Goal: Information Seeking & Learning: Learn about a topic

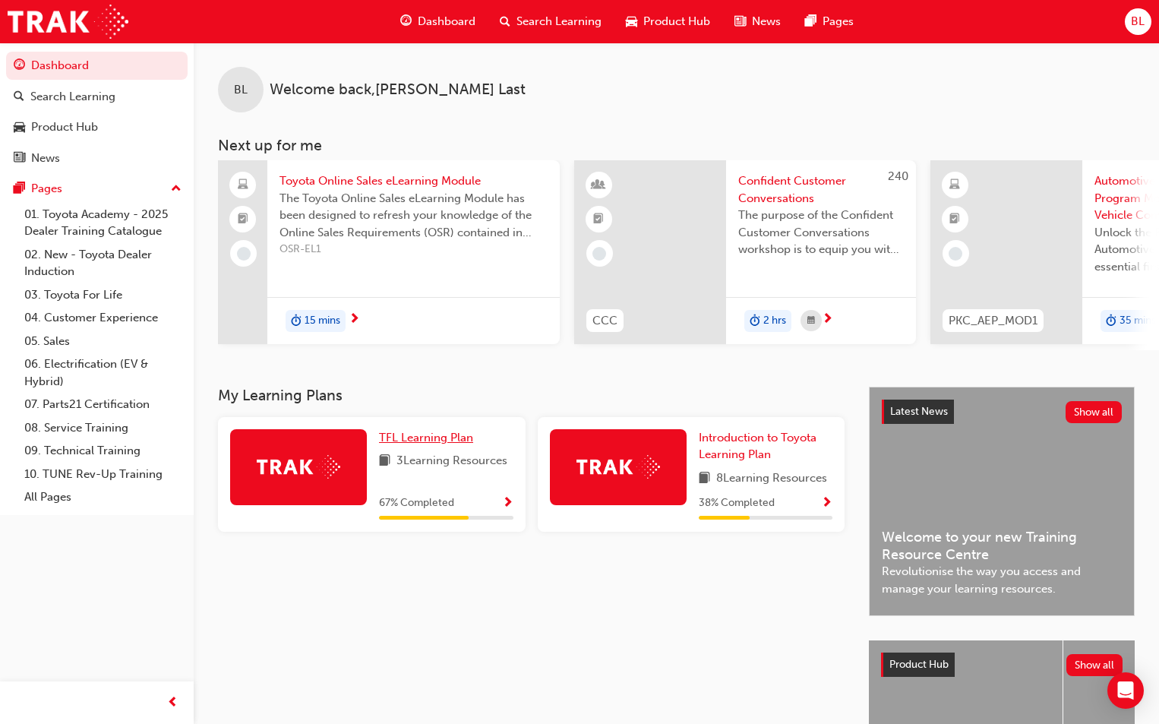
click at [428, 444] on span "TFL Learning Plan" at bounding box center [426, 438] width 94 height 14
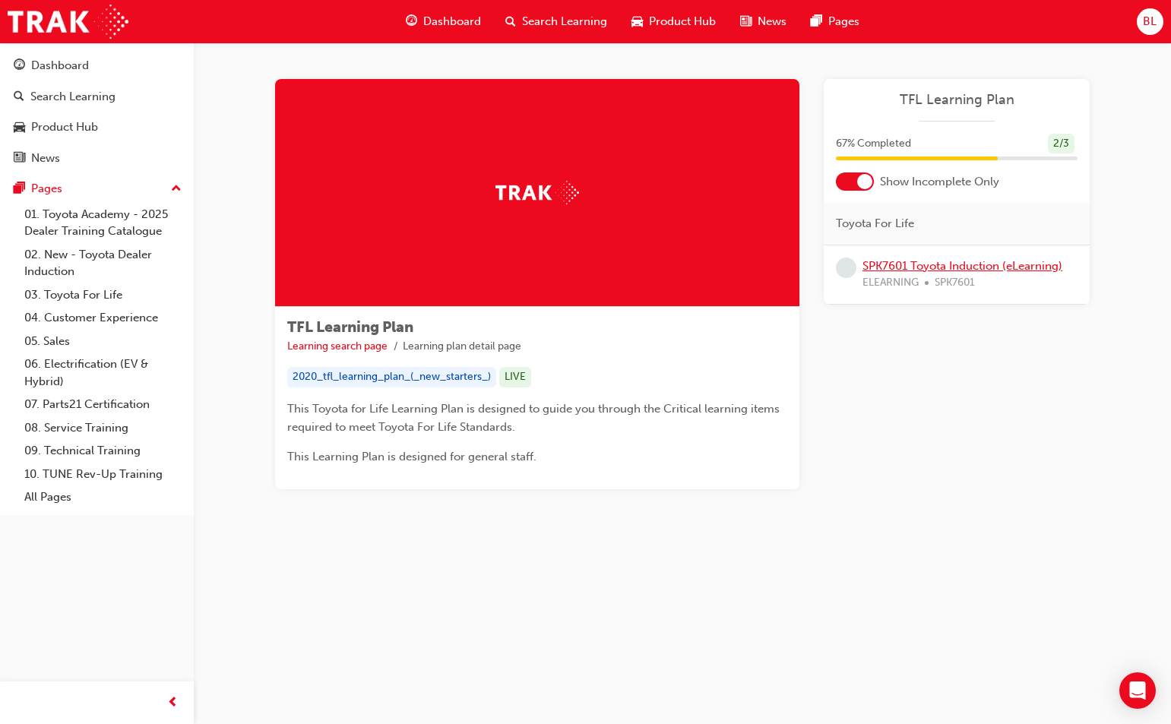
click at [428, 264] on link "SPK7601 Toyota Induction (eLearning)" at bounding box center [962, 266] width 200 height 14
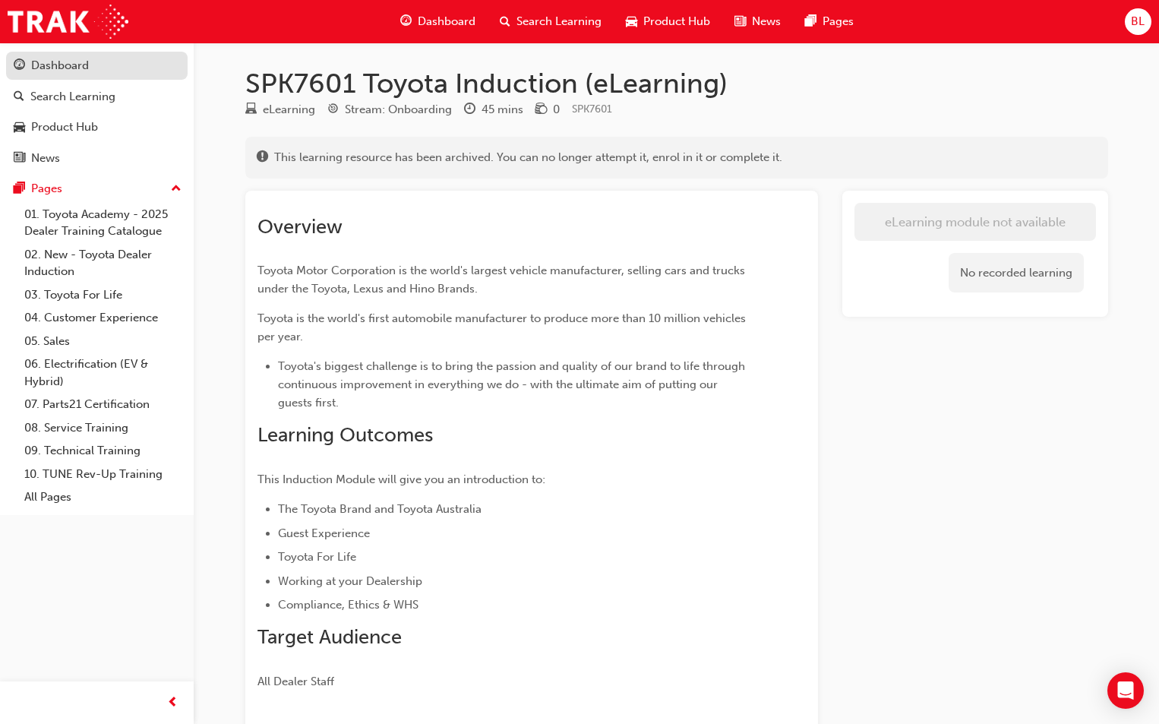
click at [65, 62] on div "Dashboard" at bounding box center [60, 65] width 58 height 17
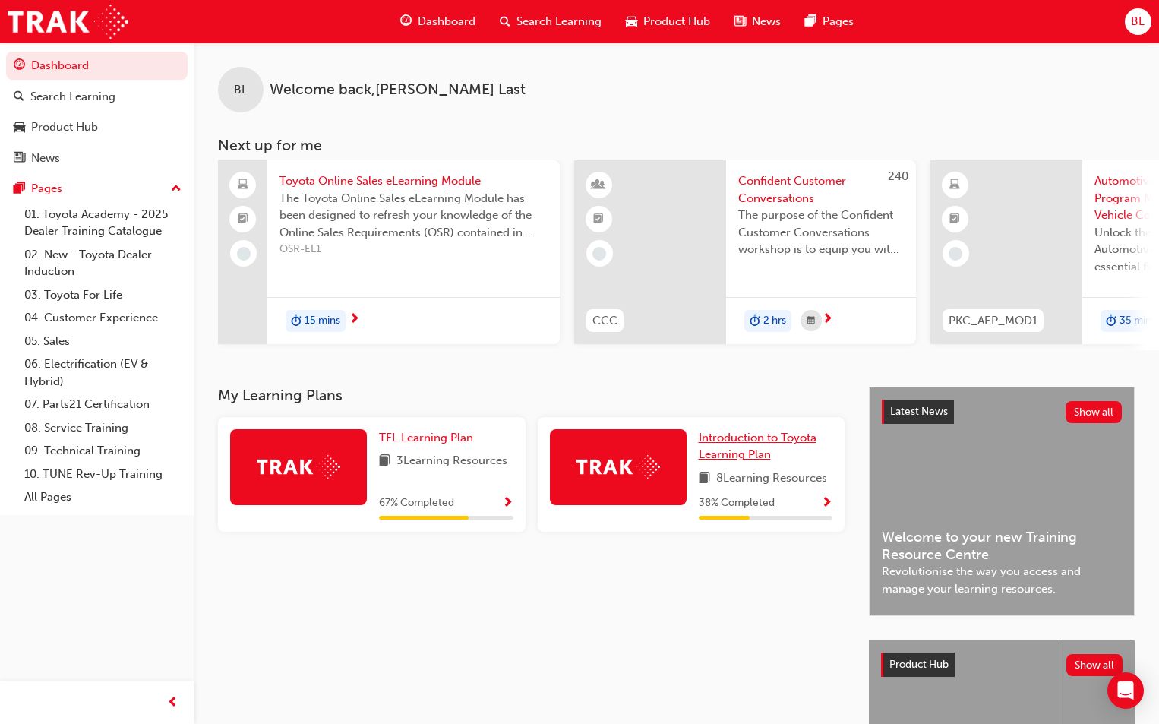
click at [428, 462] on span "Introduction to Toyota Learning Plan" at bounding box center [758, 446] width 118 height 31
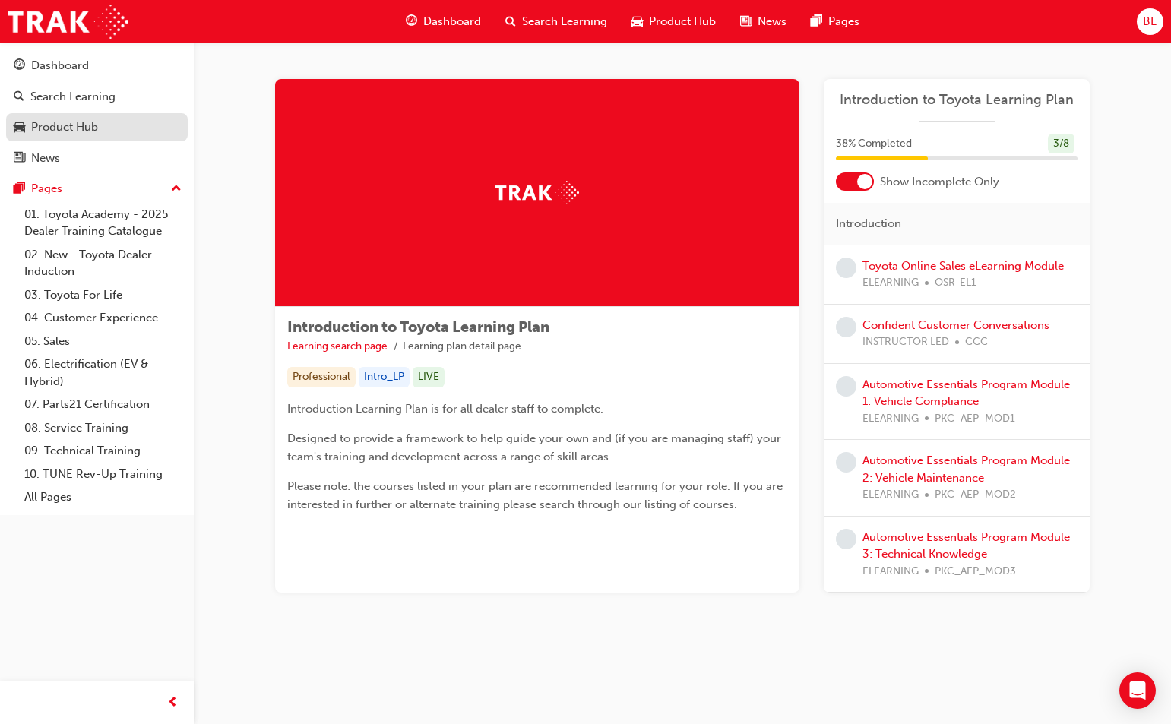
click at [80, 128] on div "Product Hub" at bounding box center [64, 127] width 67 height 17
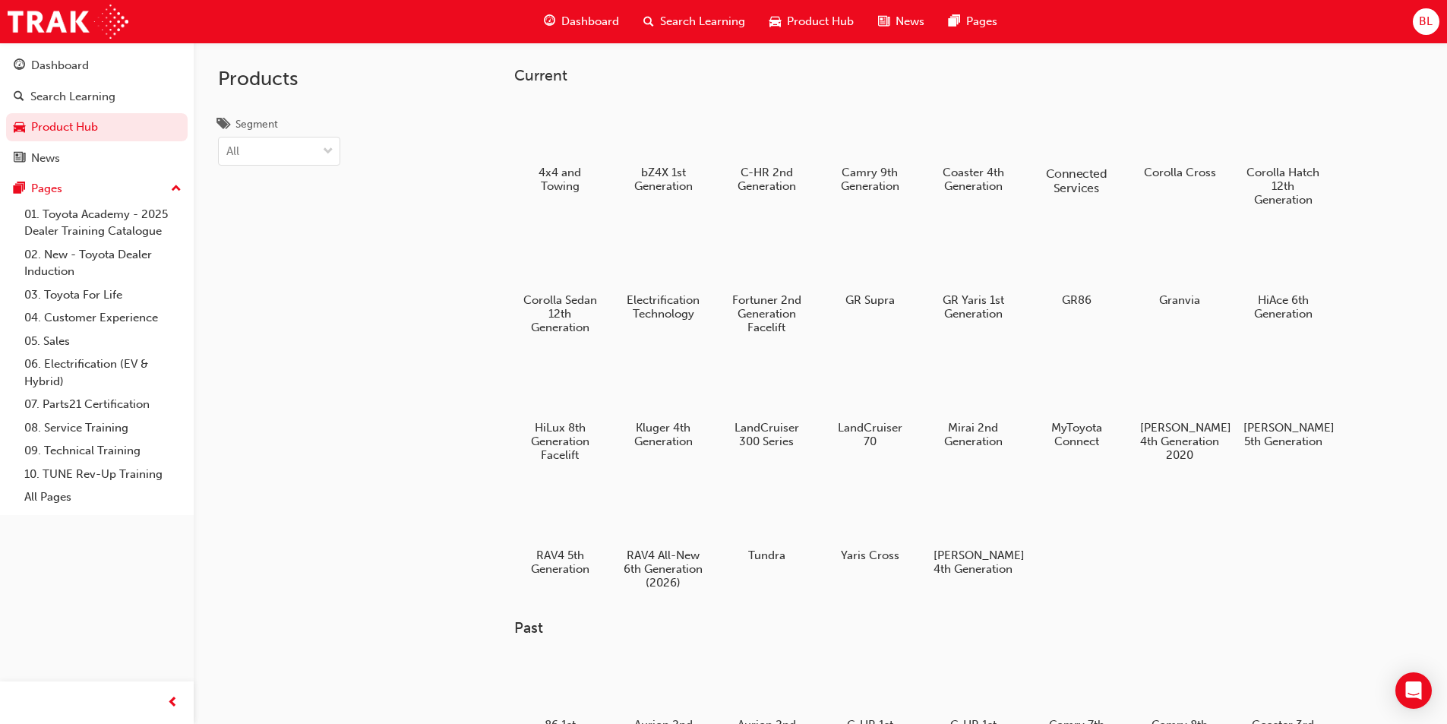
click at [428, 144] on div at bounding box center [1076, 130] width 84 height 60
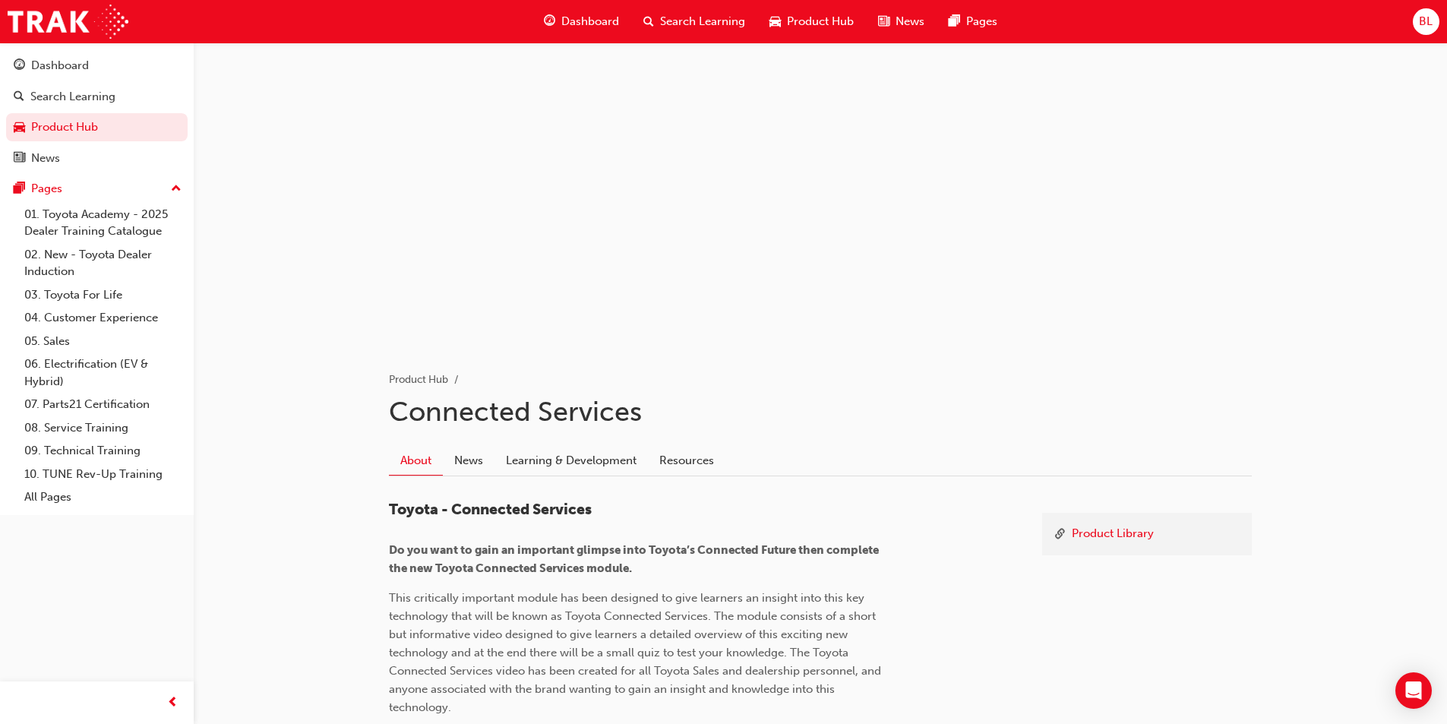
scroll to position [265, 0]
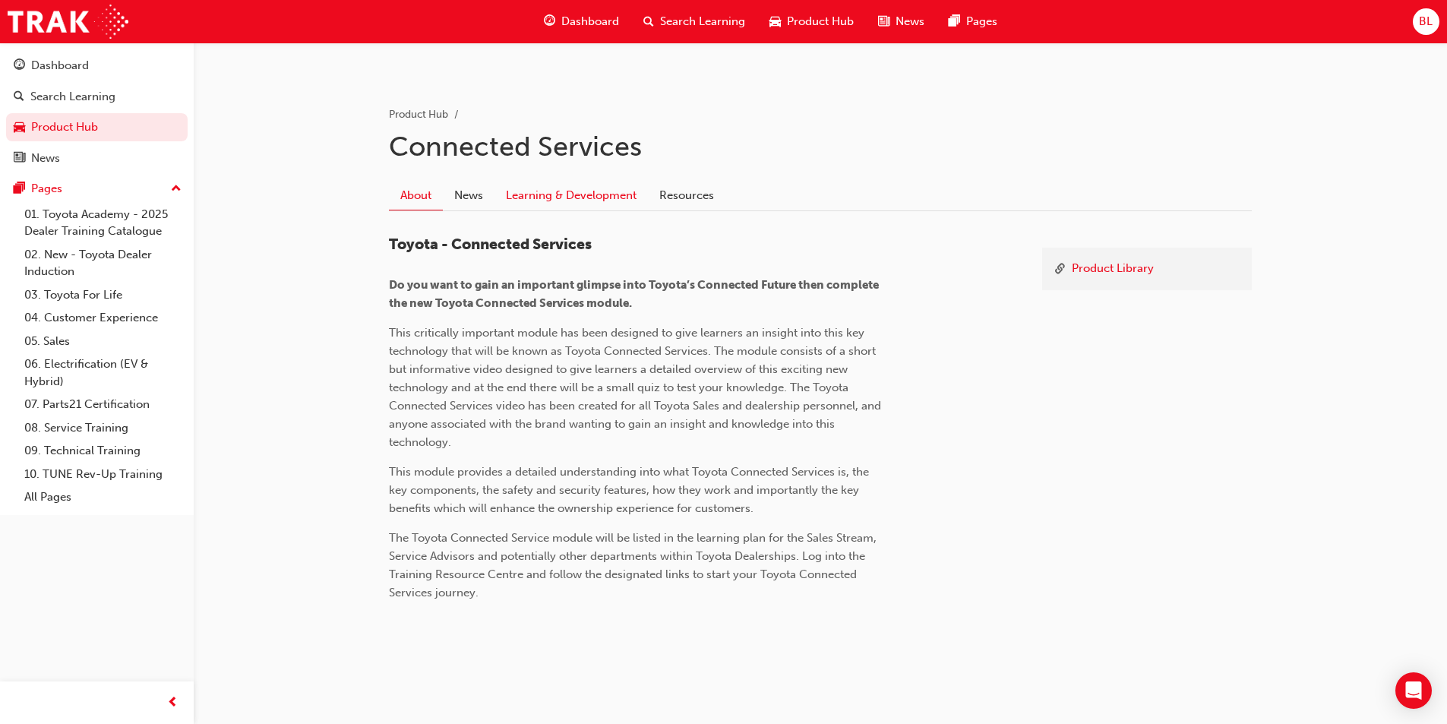
click at [428, 195] on link "Learning & Development" at bounding box center [571, 195] width 153 height 29
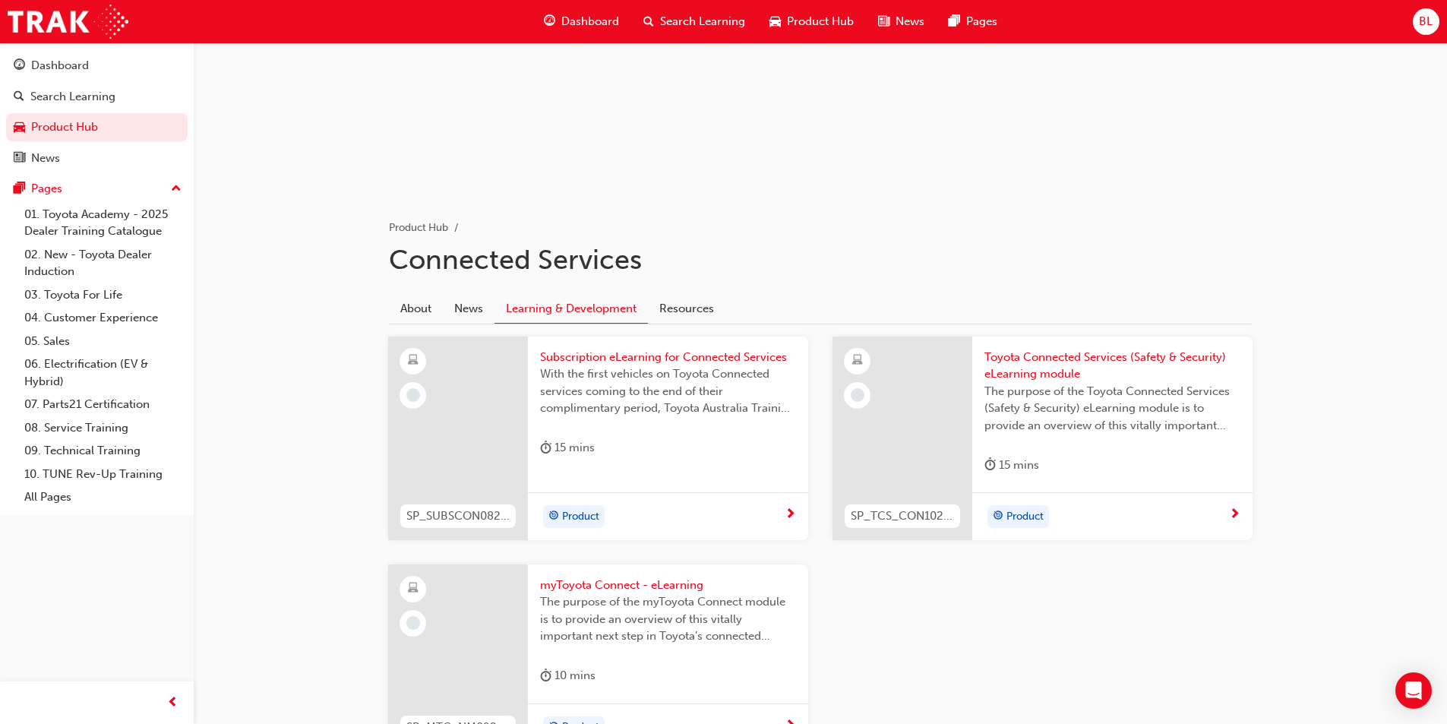
scroll to position [228, 0]
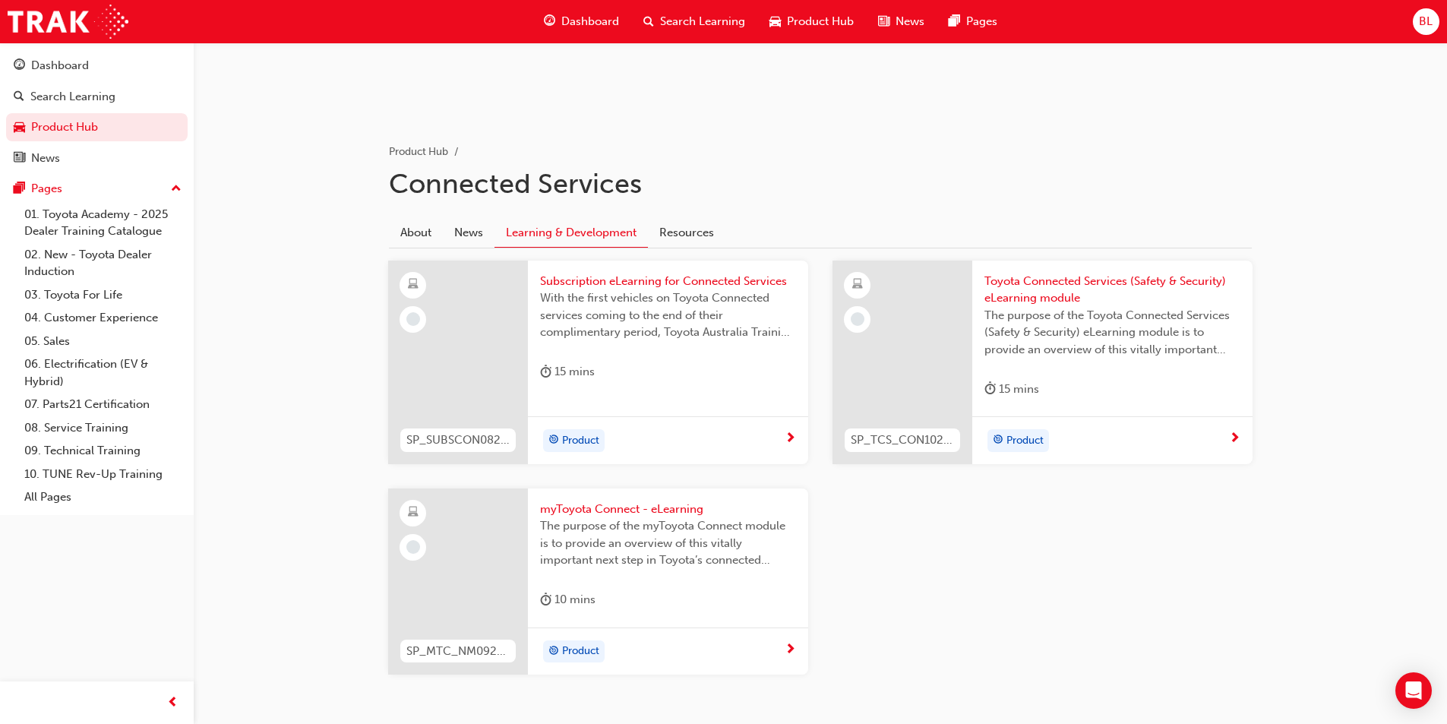
click at [428, 281] on span "Subscription eLearning for Connected Services" at bounding box center [668, 281] width 256 height 17
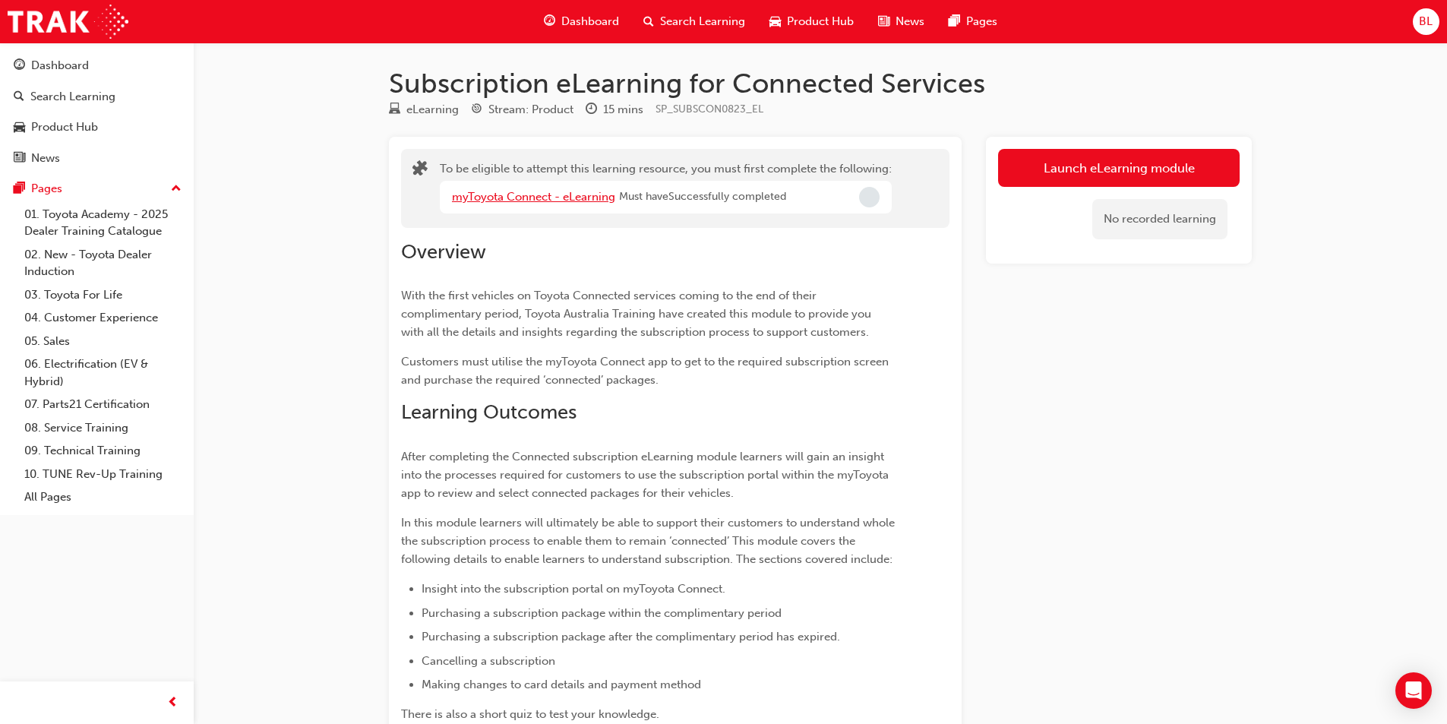
click at [428, 198] on link "myToyota Connect - eLearning" at bounding box center [533, 197] width 163 height 14
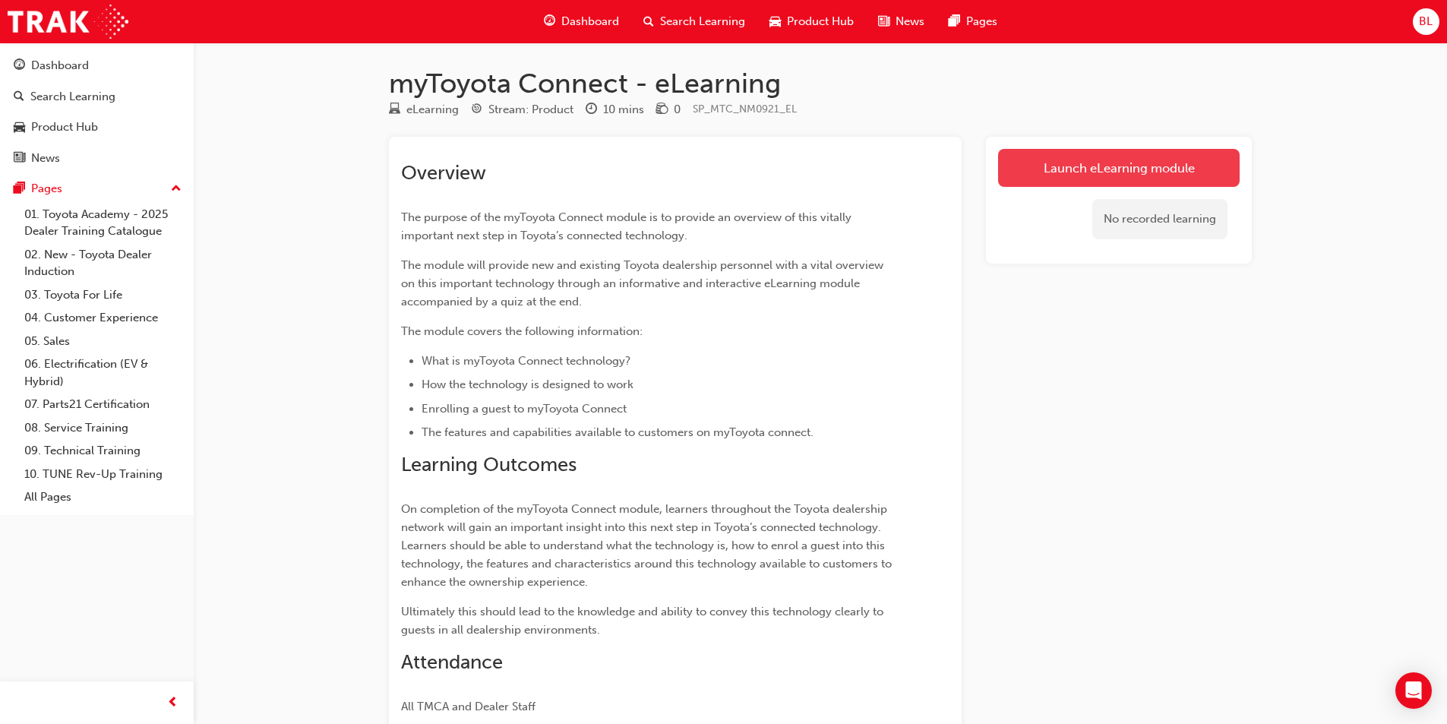
click at [428, 166] on link "Launch eLearning module" at bounding box center [1119, 168] width 242 height 38
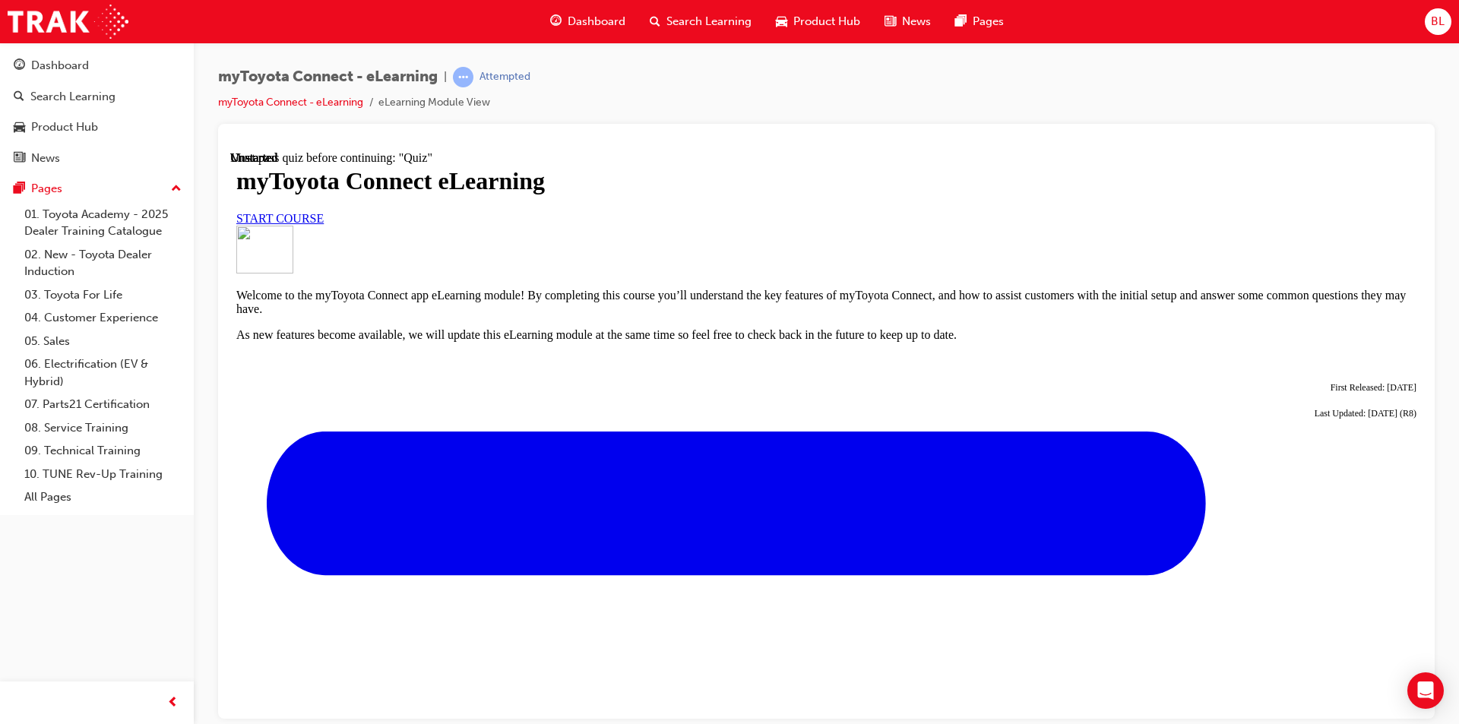
scroll to position [47, 0]
click at [324, 224] on span "START COURSE" at bounding box center [279, 217] width 87 height 13
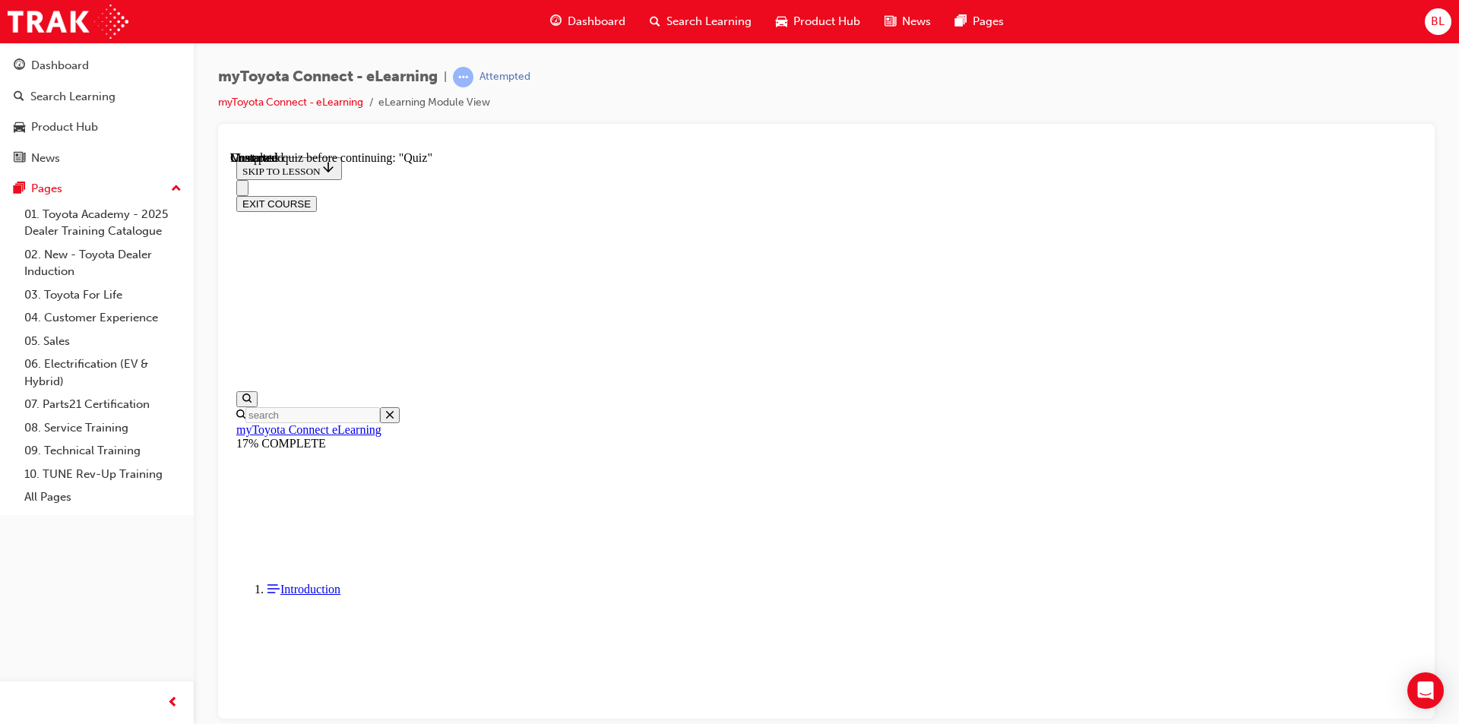
scroll to position [1299, 0]
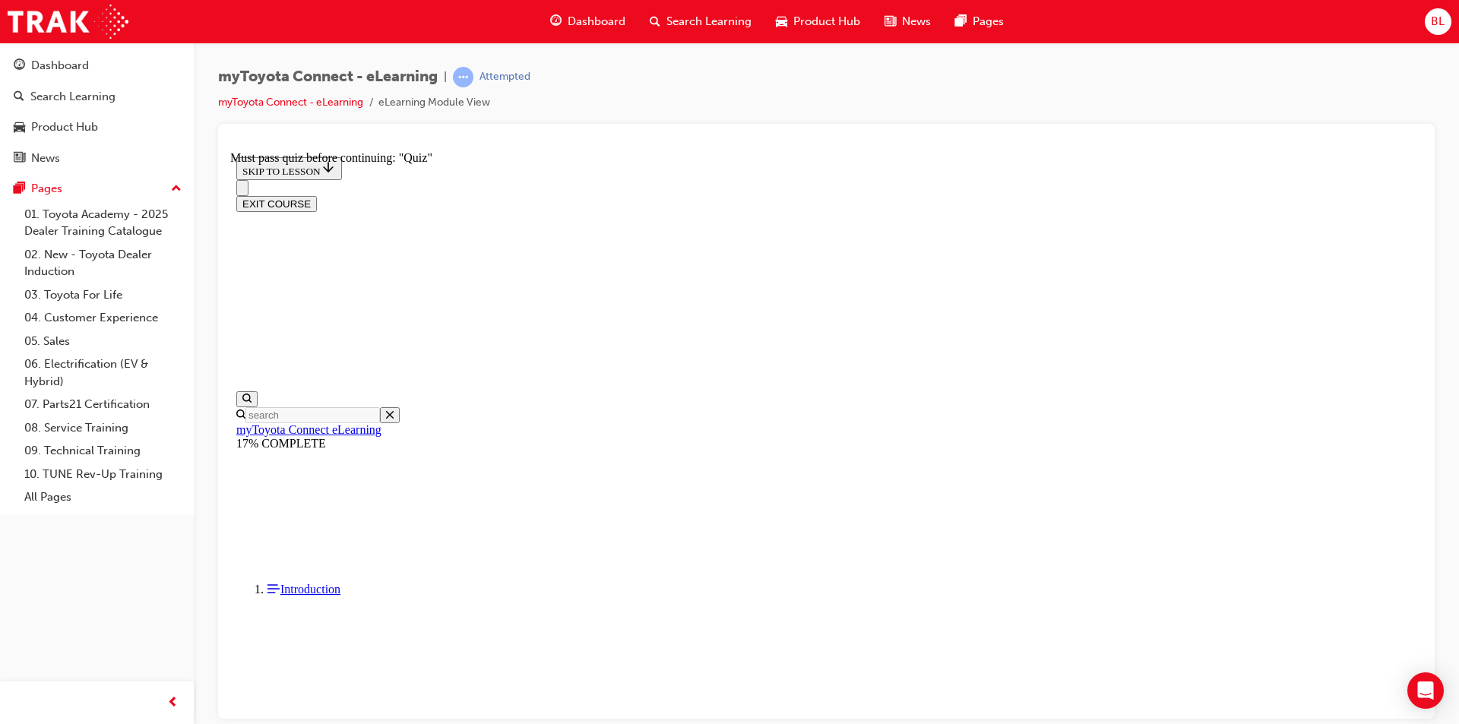
scroll to position [125, 0]
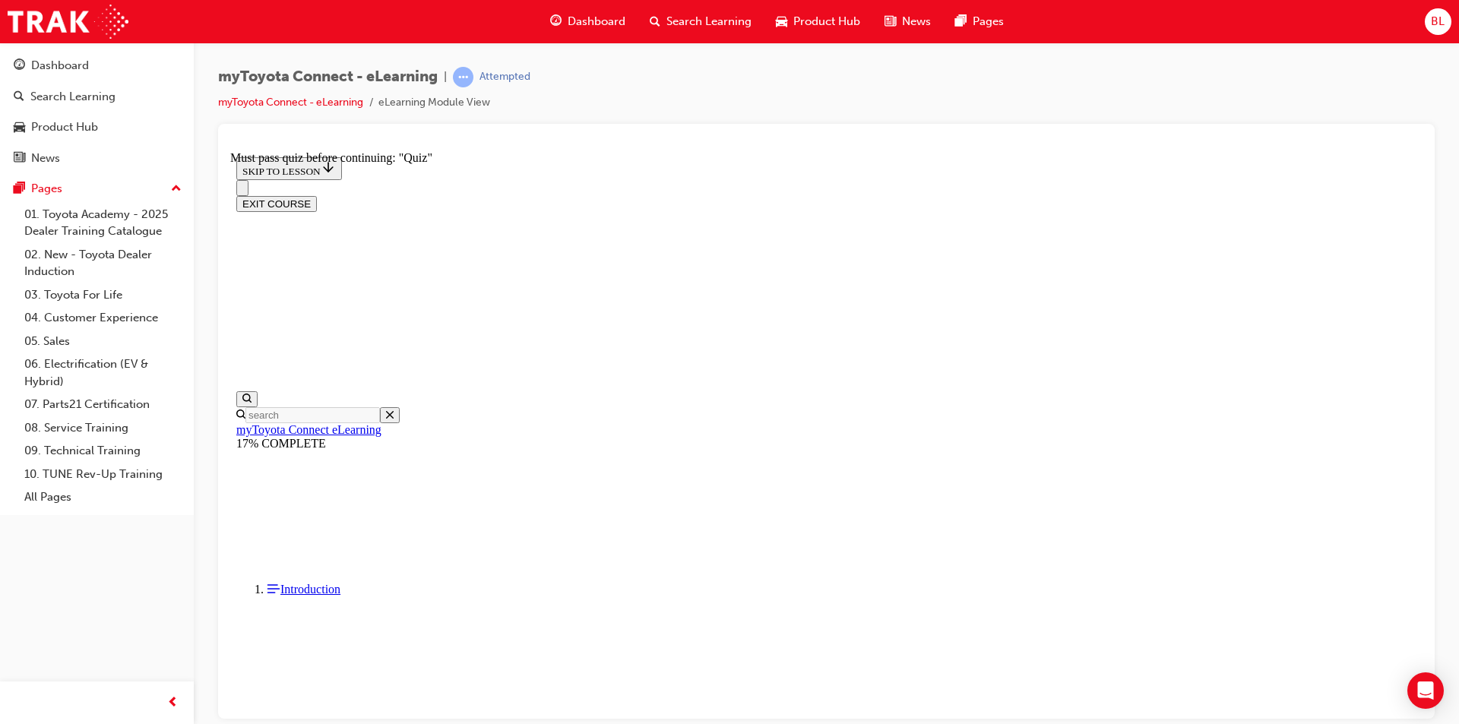
scroll to position [579, 0]
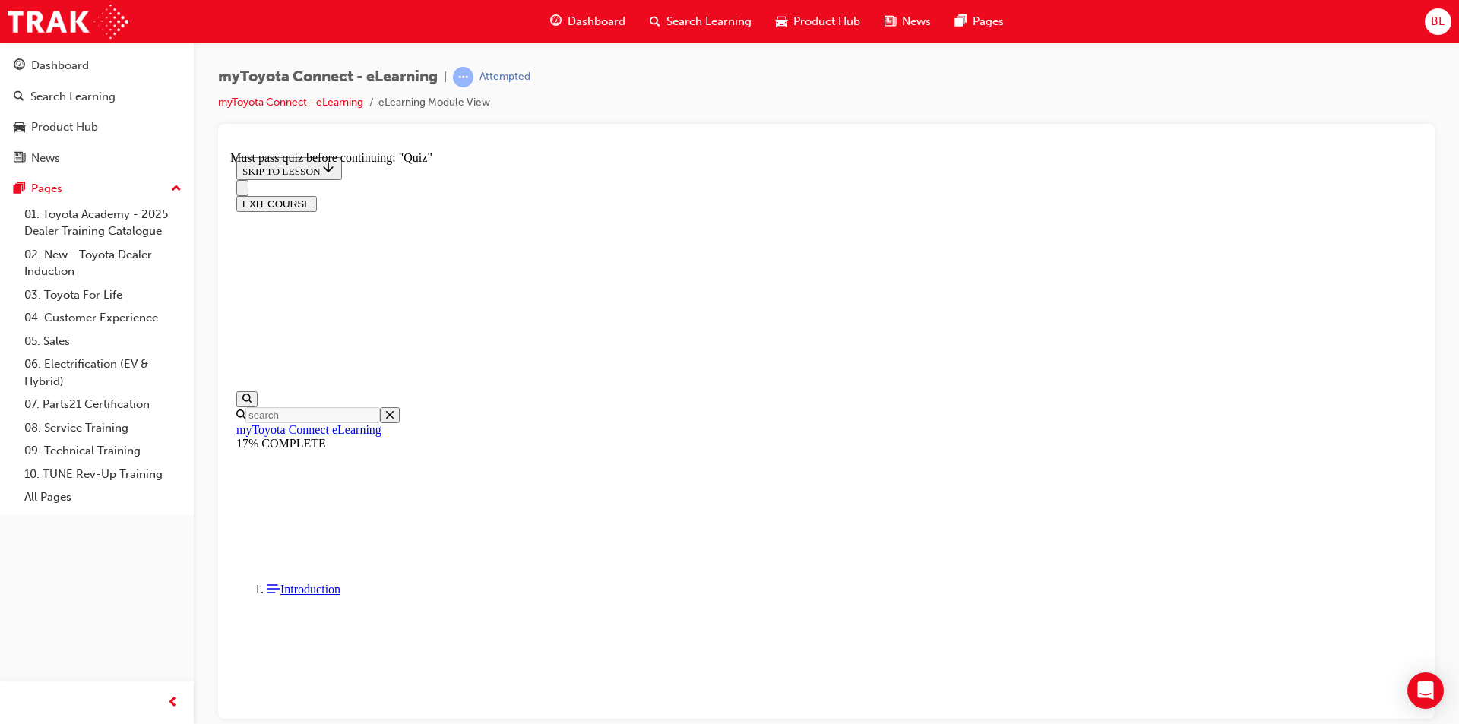
scroll to position [2631, 0]
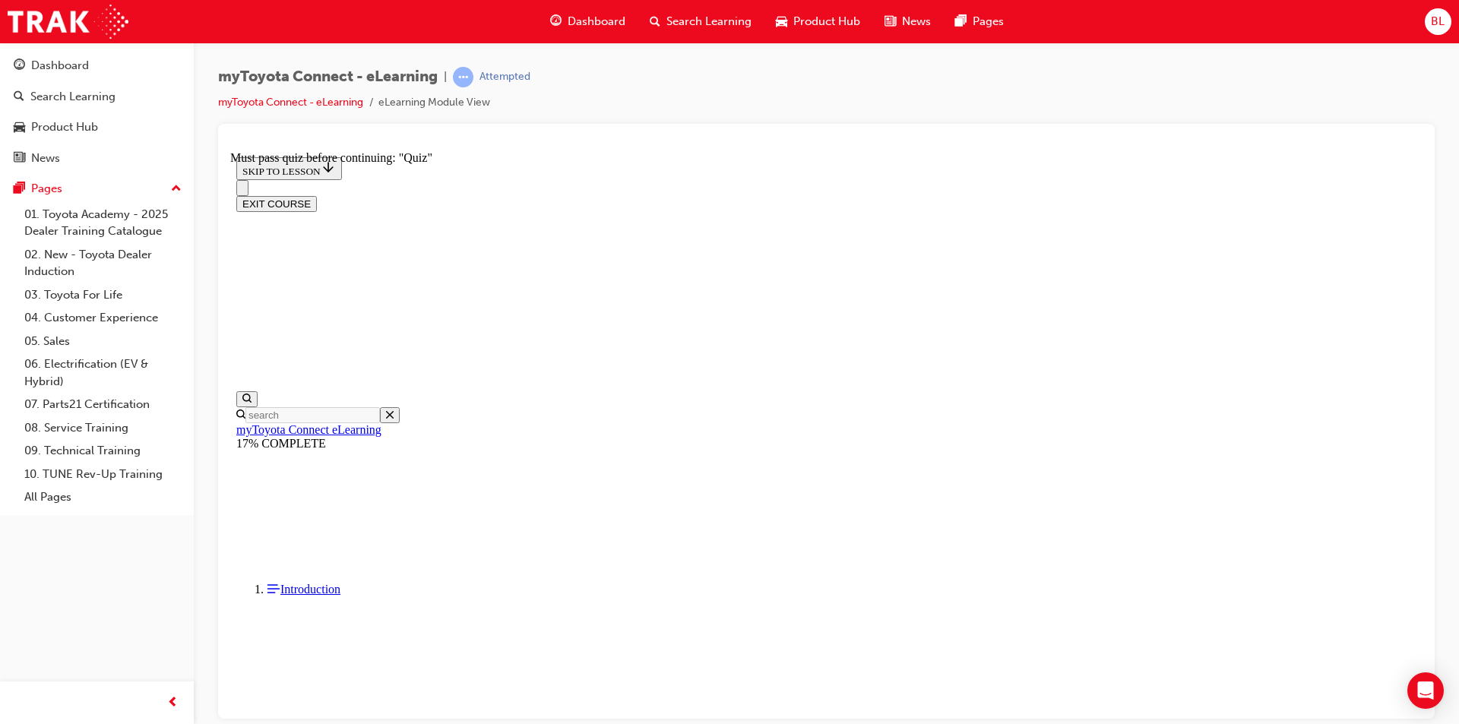
scroll to position [2619, 0]
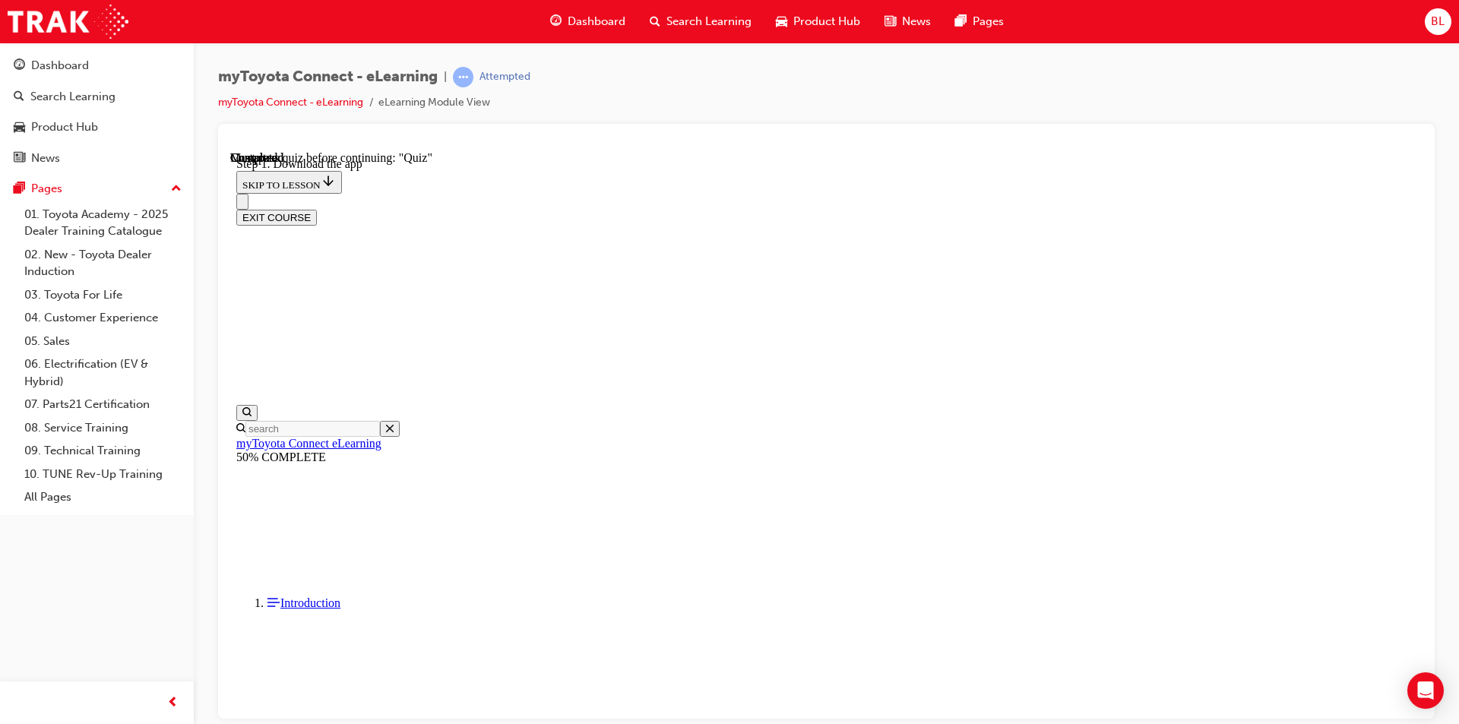
scroll to position [315, 0]
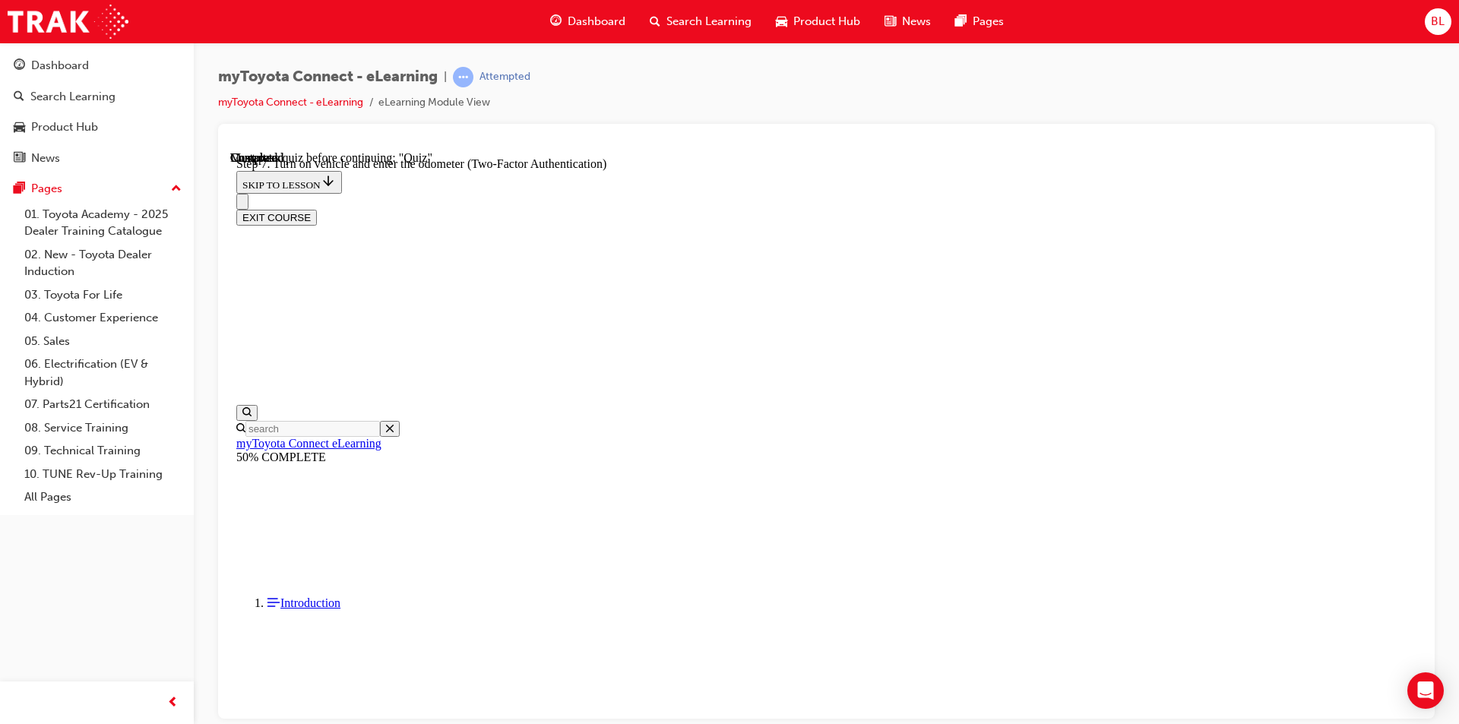
scroll to position [543, 0]
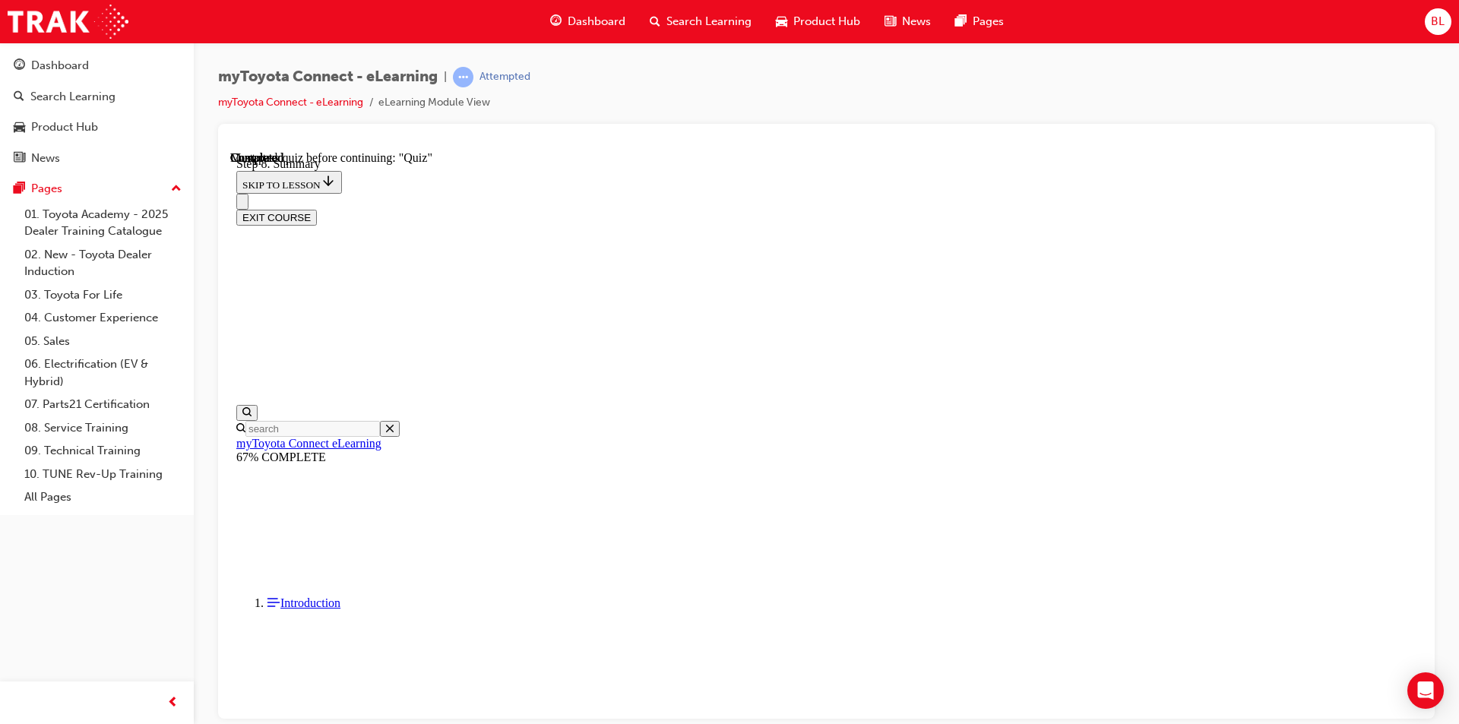
scroll to position [1111, 0]
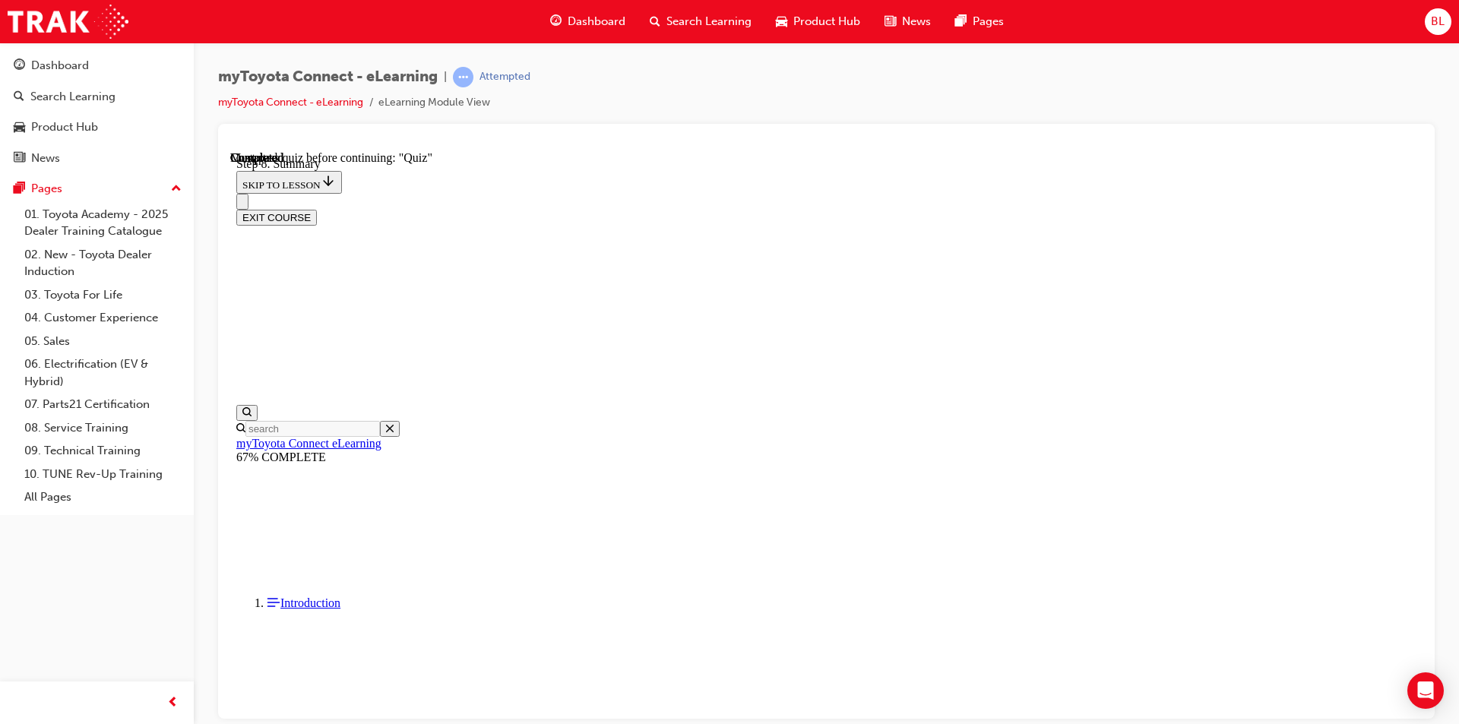
scroll to position [1819, 0]
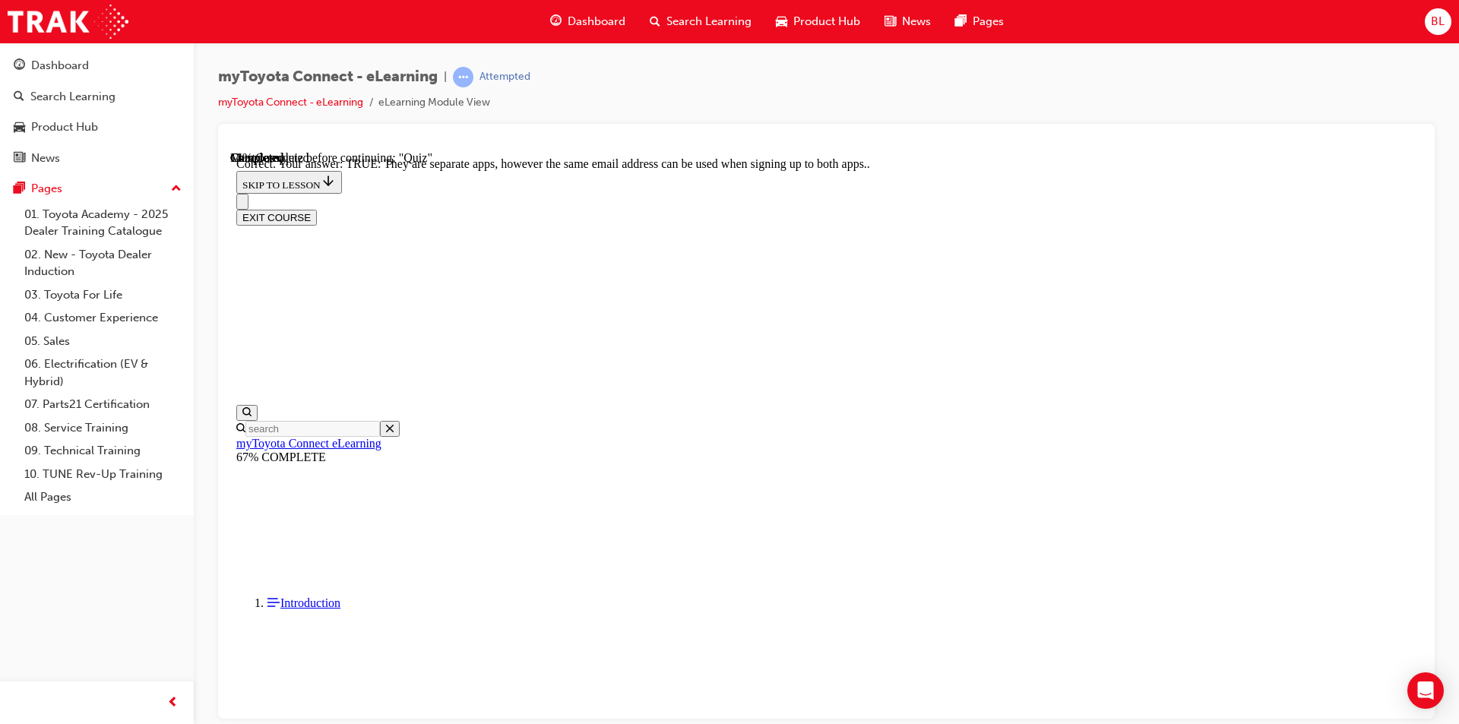
scroll to position [153, 0]
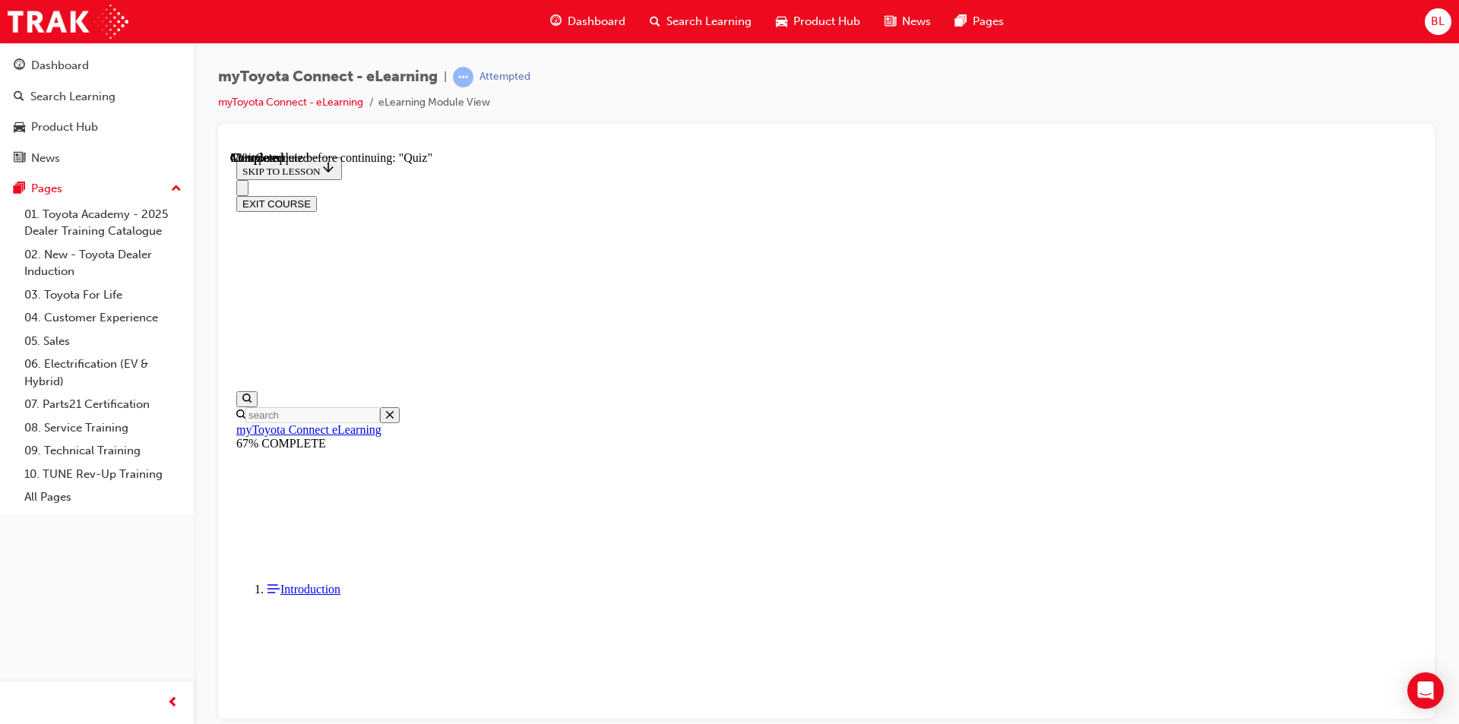
scroll to position [122, 0]
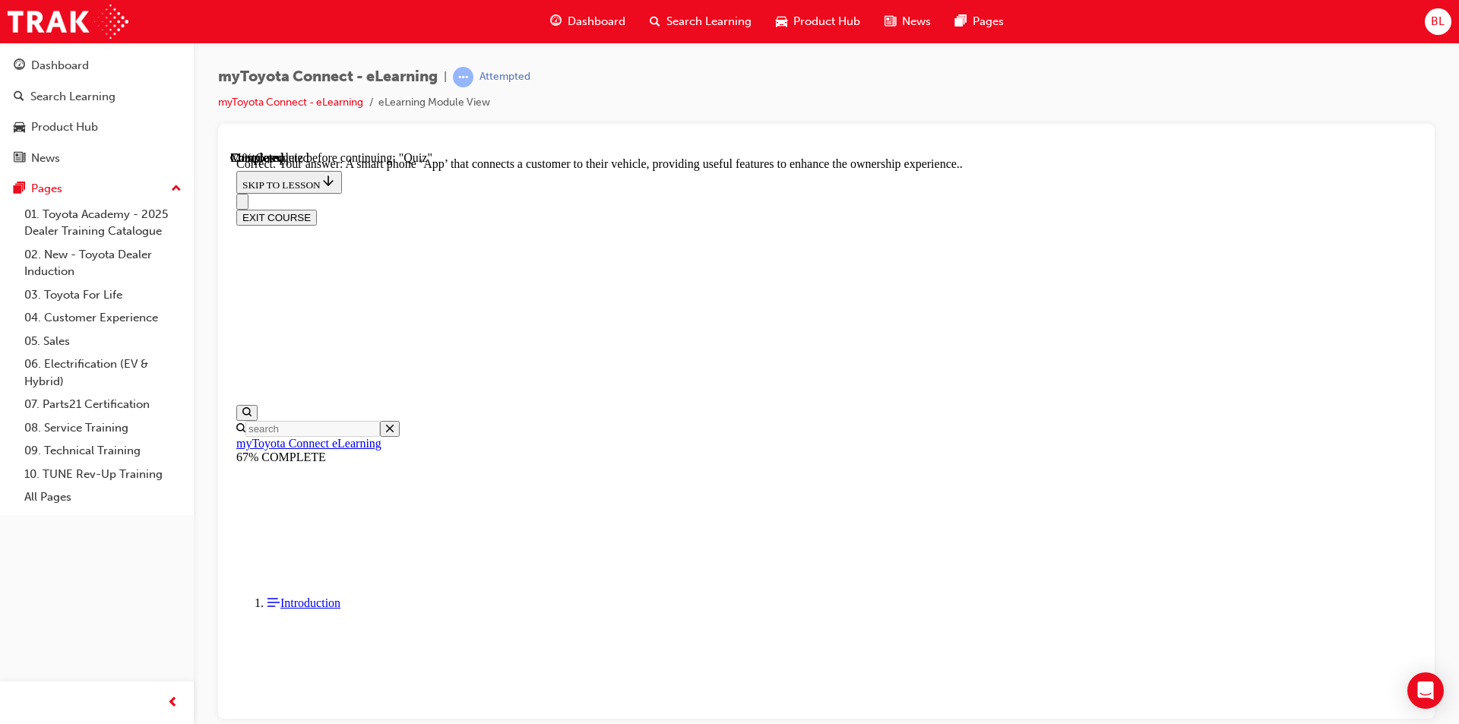
scroll to position [255, 0]
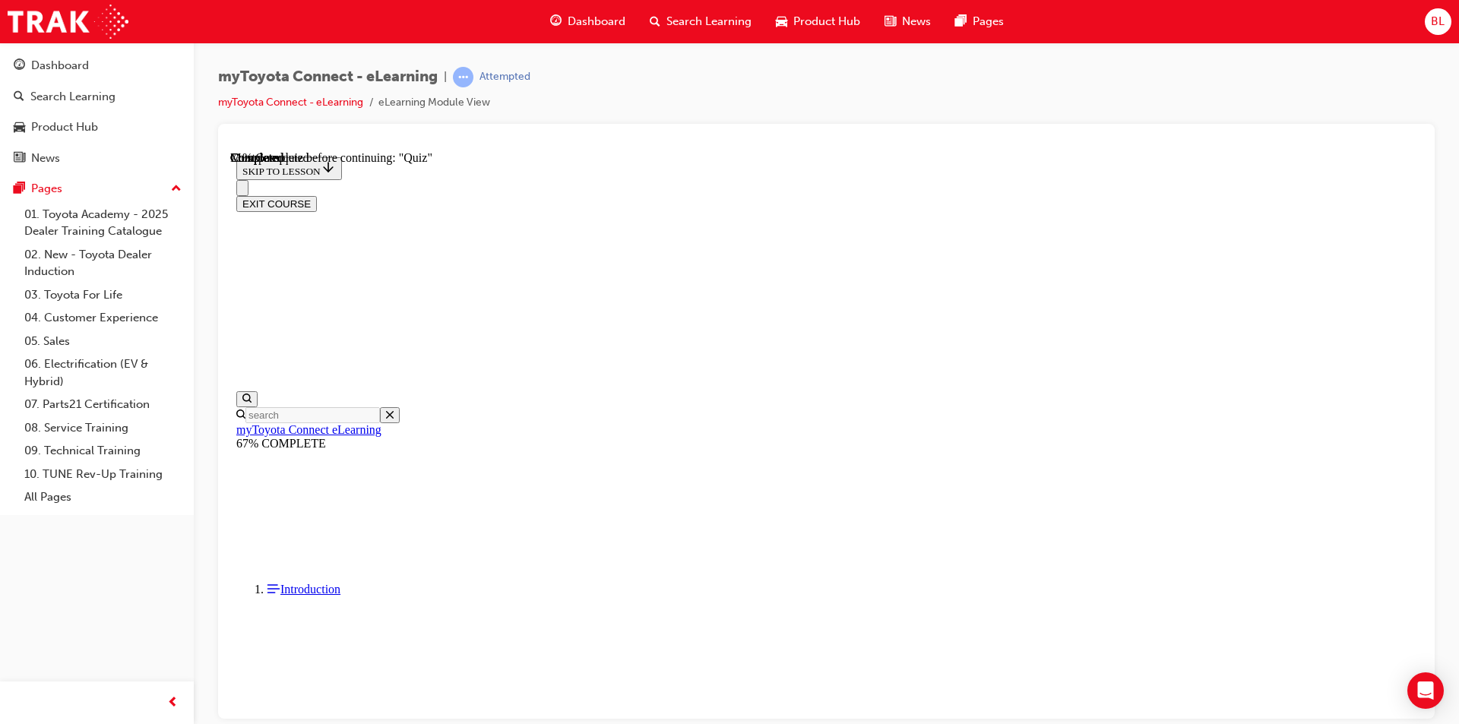
scroll to position [46, 0]
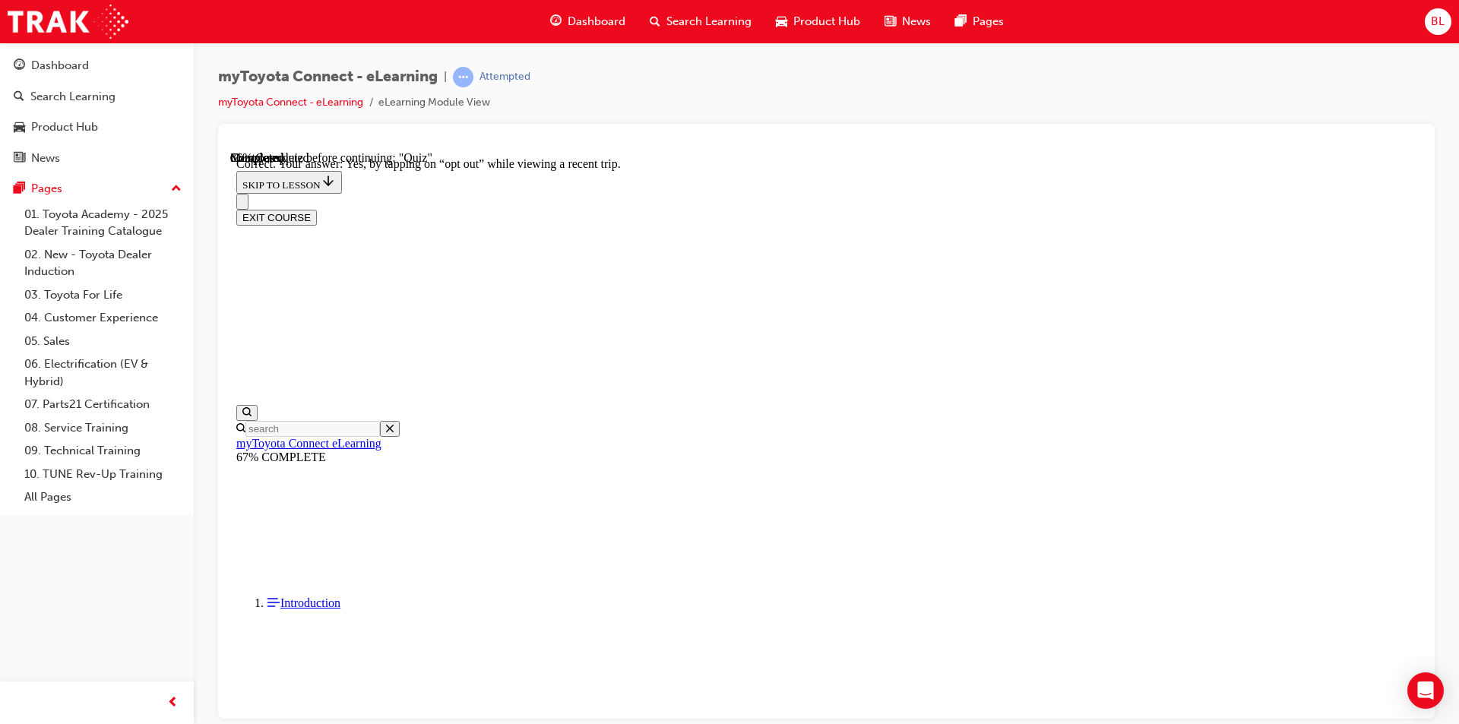
scroll to position [148, 0]
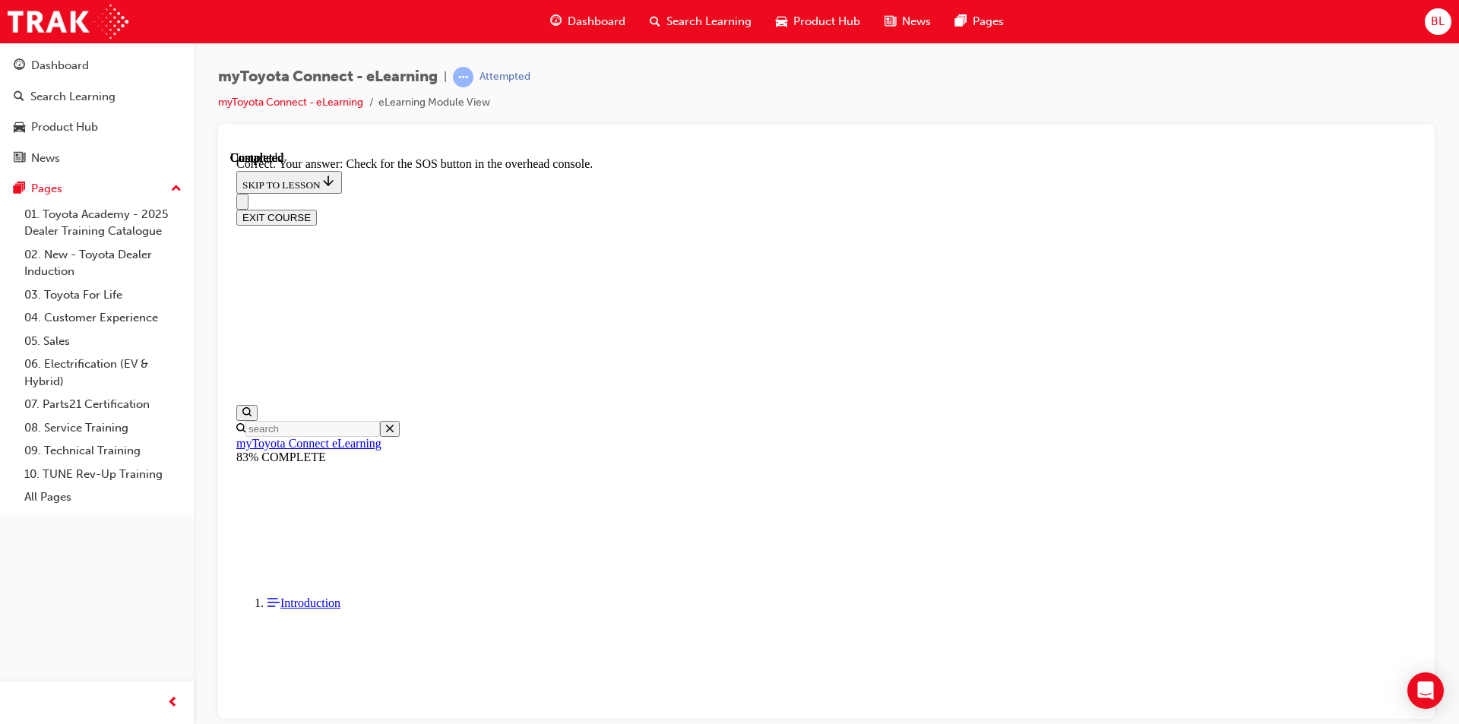
scroll to position [209, 0]
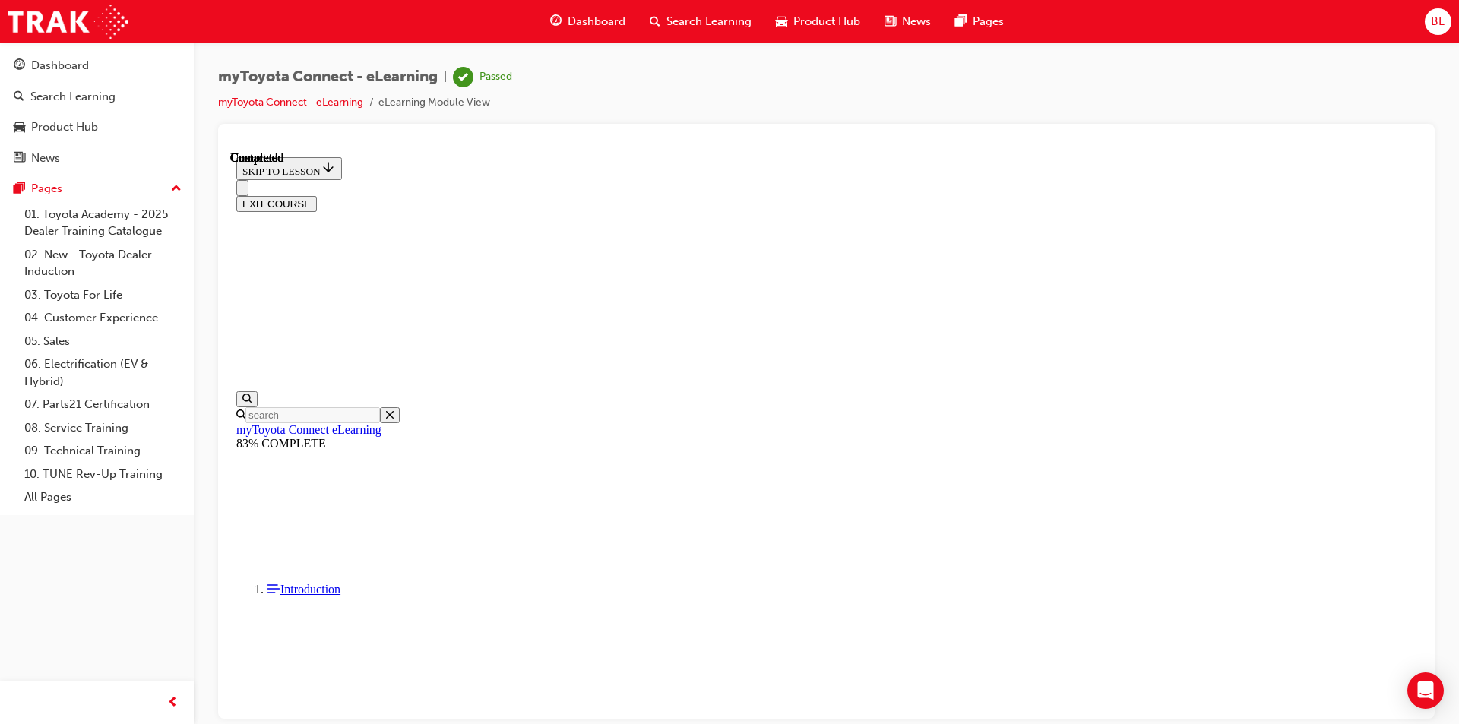
scroll to position [255, 0]
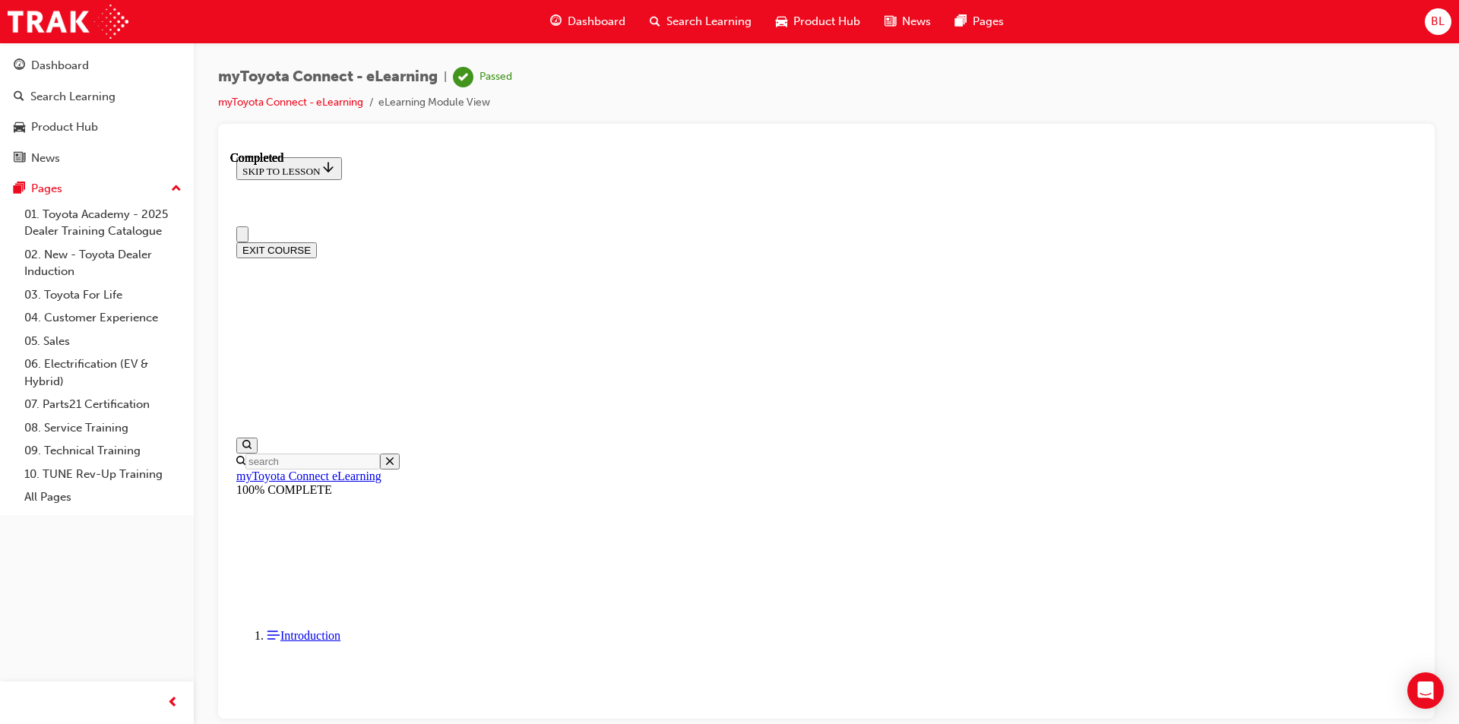
click at [317, 242] on button "EXIT COURSE" at bounding box center [276, 250] width 81 height 16
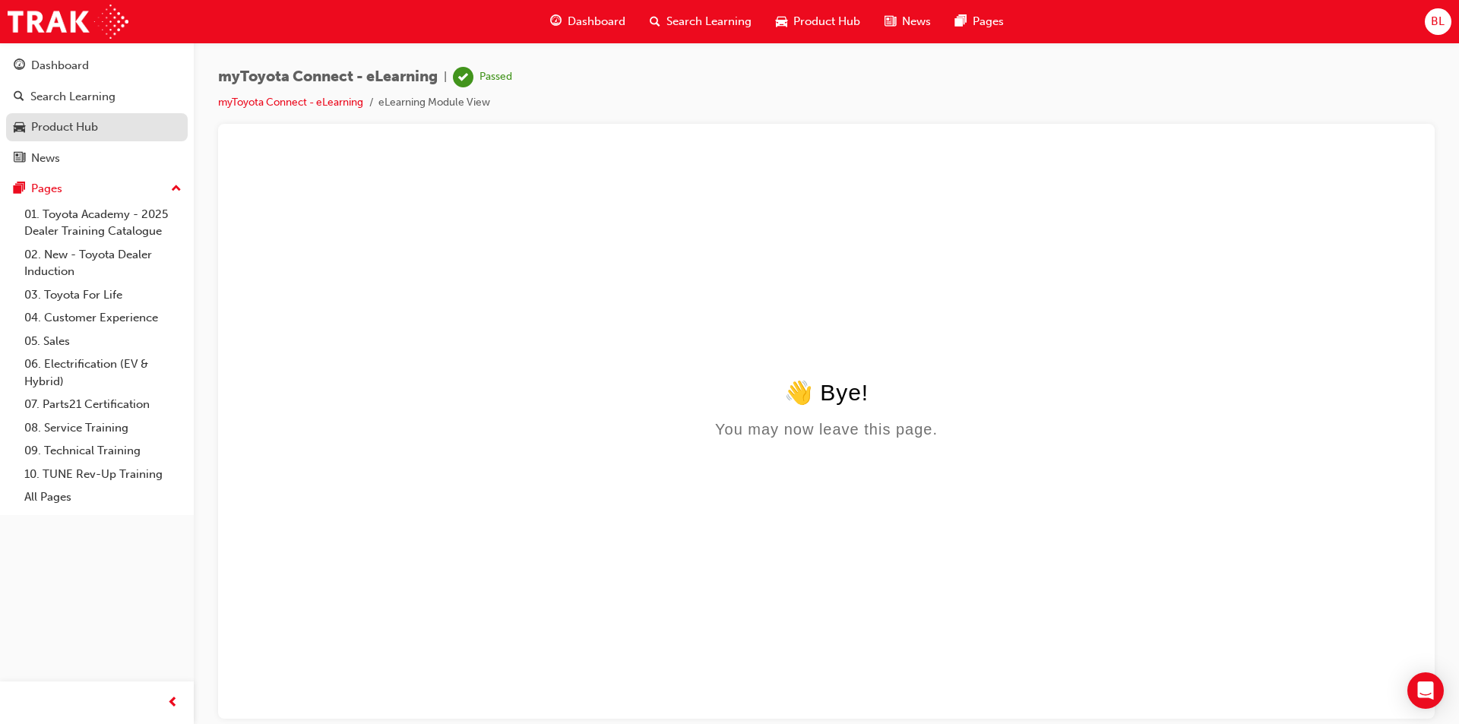
click at [137, 128] on div "Product Hub" at bounding box center [97, 127] width 166 height 19
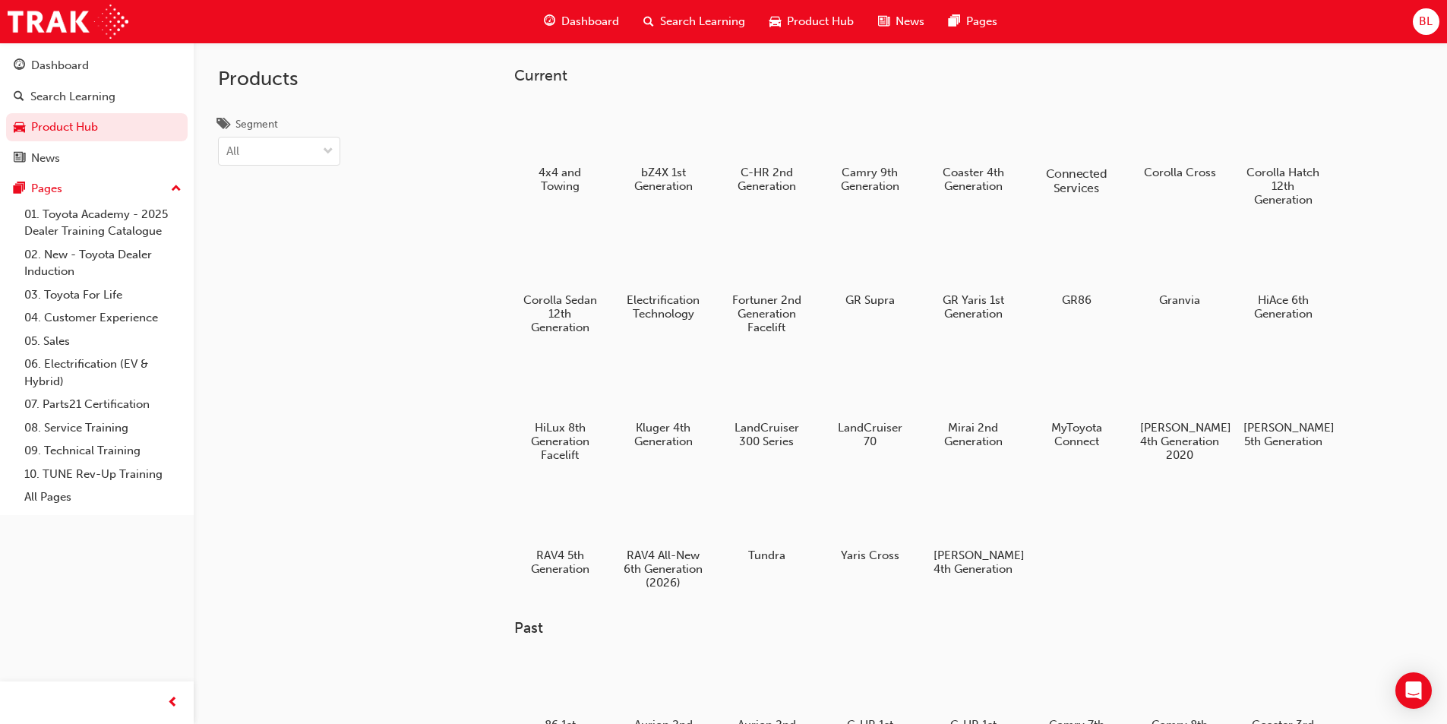
click at [428, 170] on h5 "Connected Services" at bounding box center [1076, 180] width 84 height 29
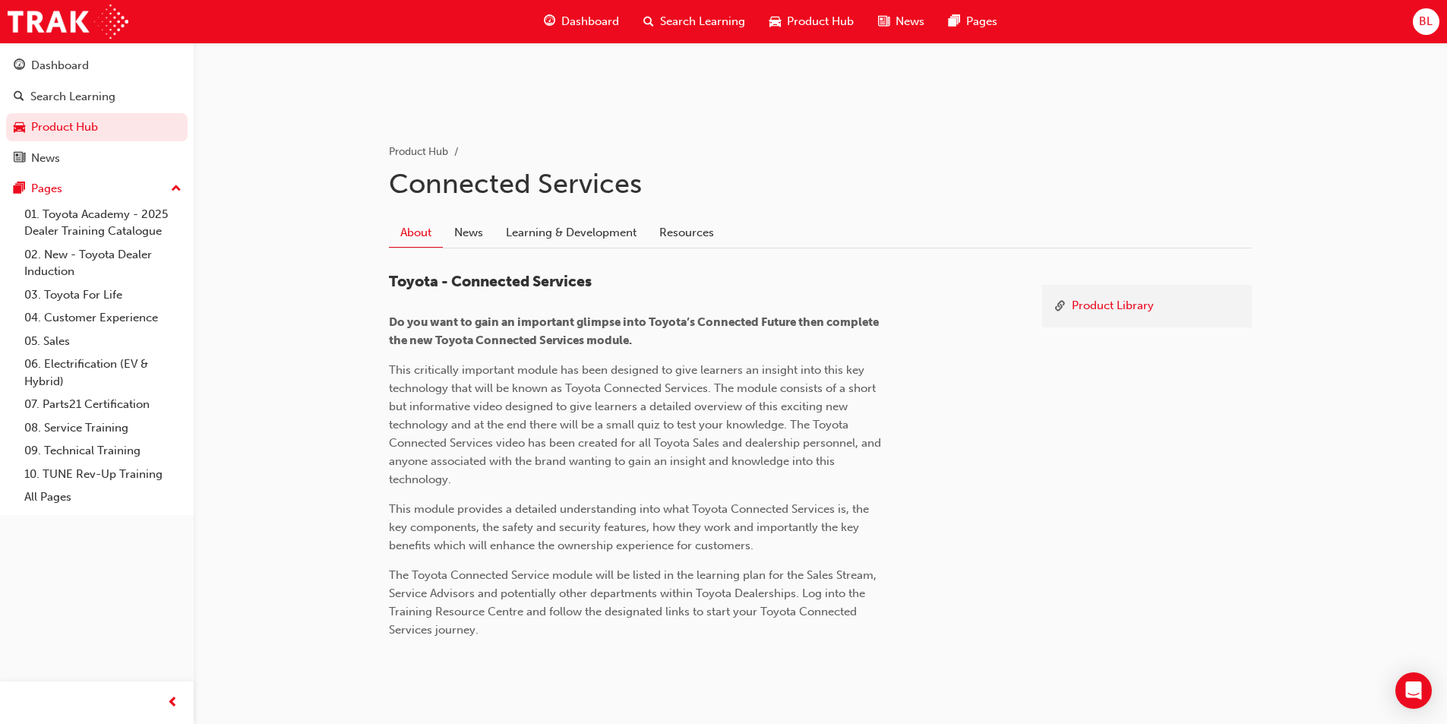
scroll to position [265, 0]
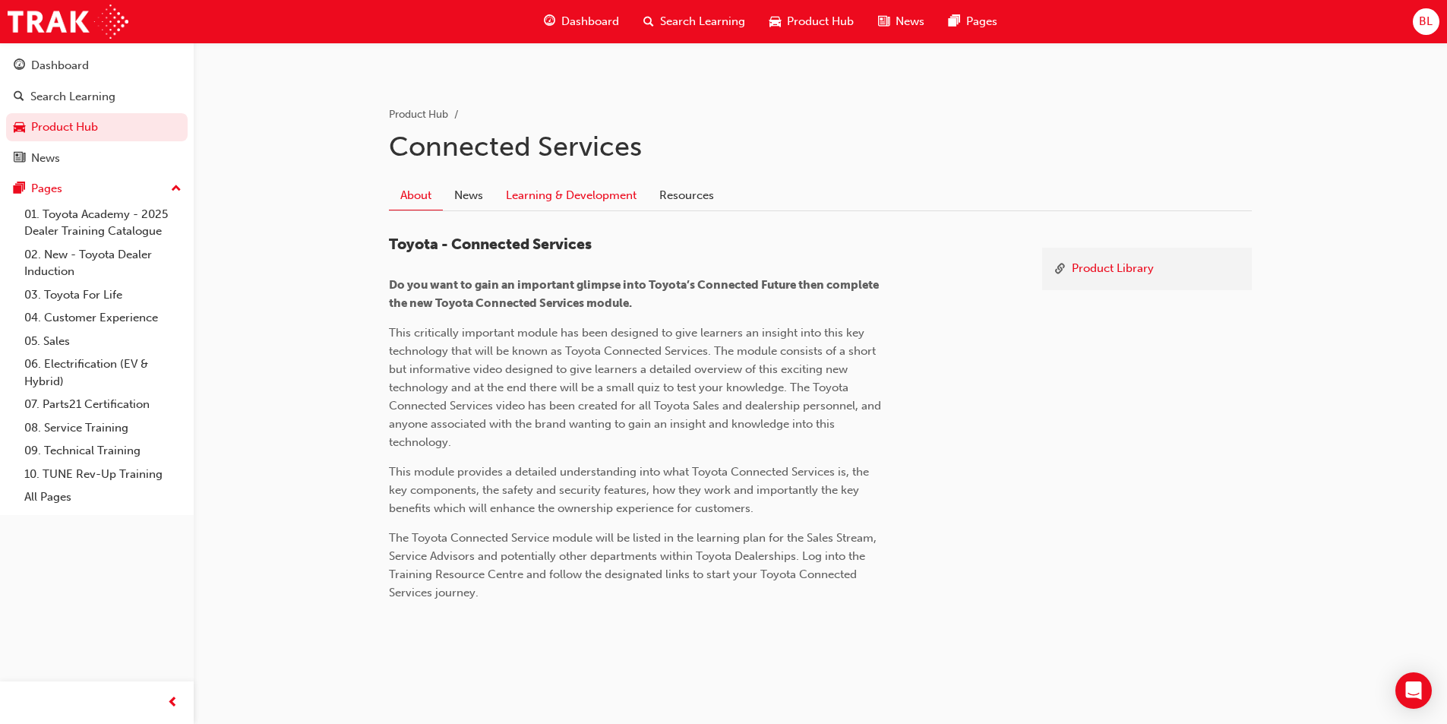
click at [428, 194] on link "Learning & Development" at bounding box center [571, 195] width 153 height 29
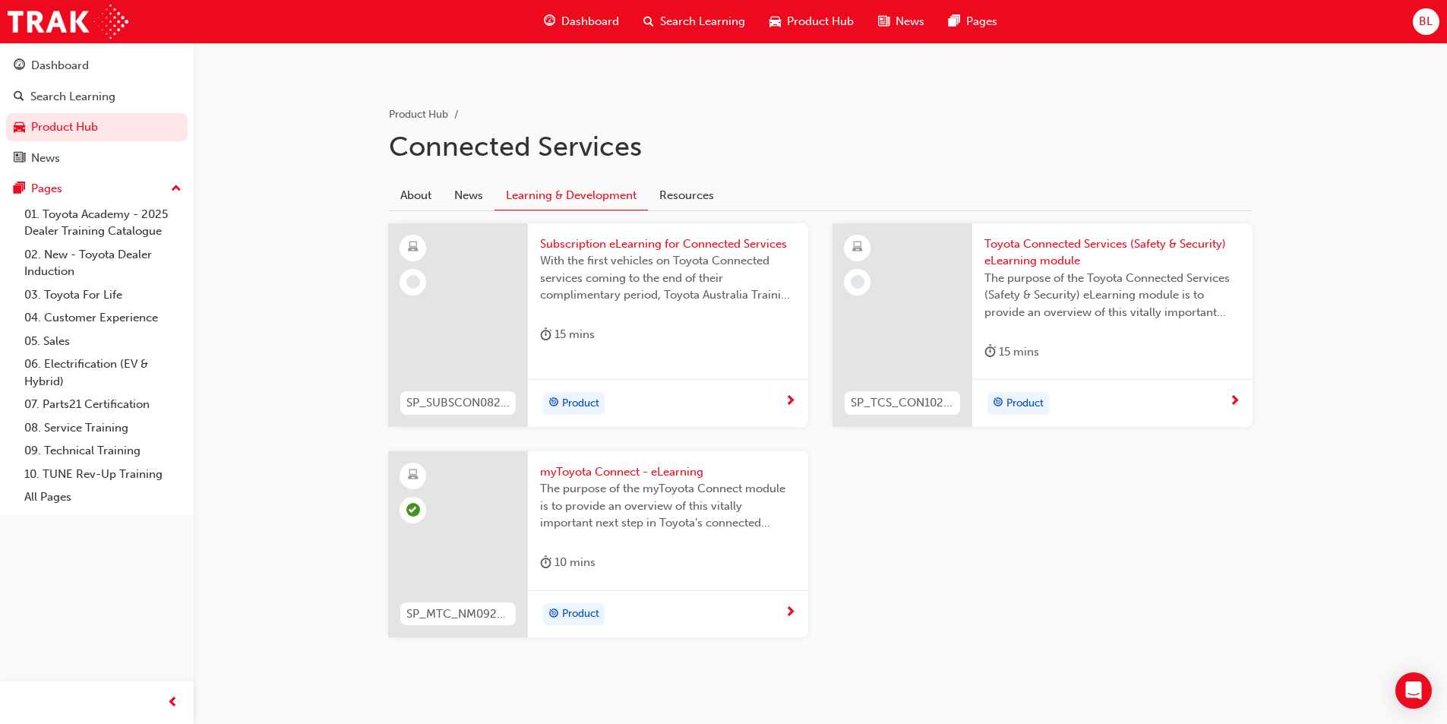
click at [428, 242] on span "Subscription eLearning for Connected Services" at bounding box center [668, 244] width 256 height 17
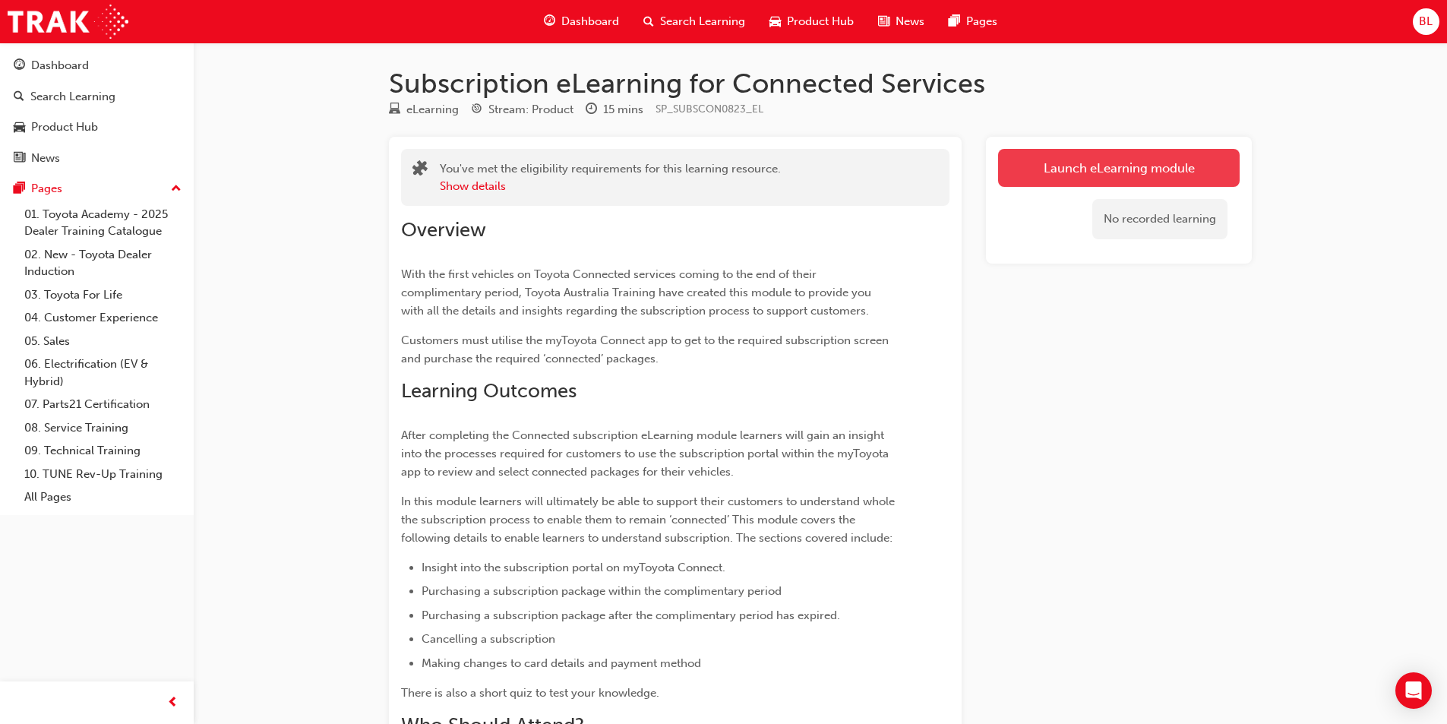
click at [428, 169] on link "Launch eLearning module" at bounding box center [1119, 168] width 242 height 38
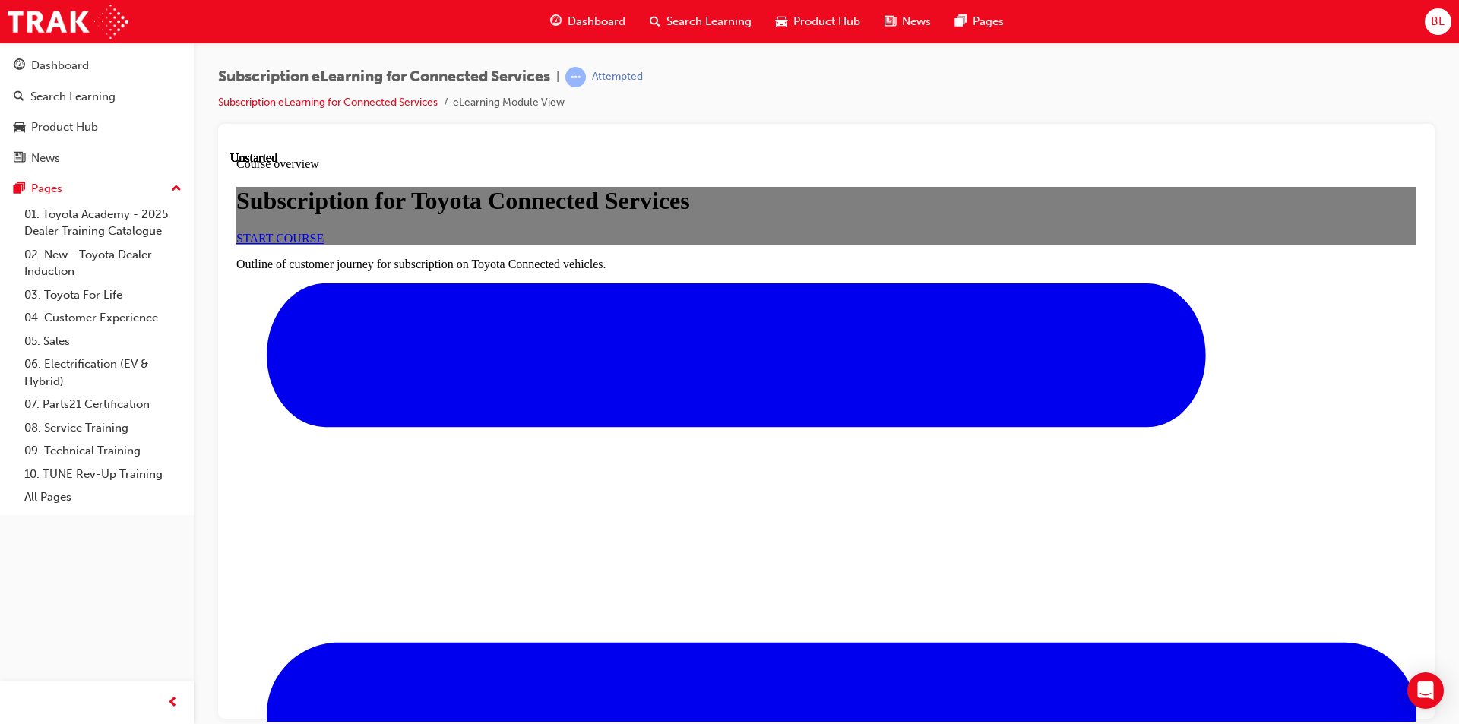
scroll to position [228, 0]
click at [324, 244] on span "START COURSE" at bounding box center [279, 237] width 87 height 13
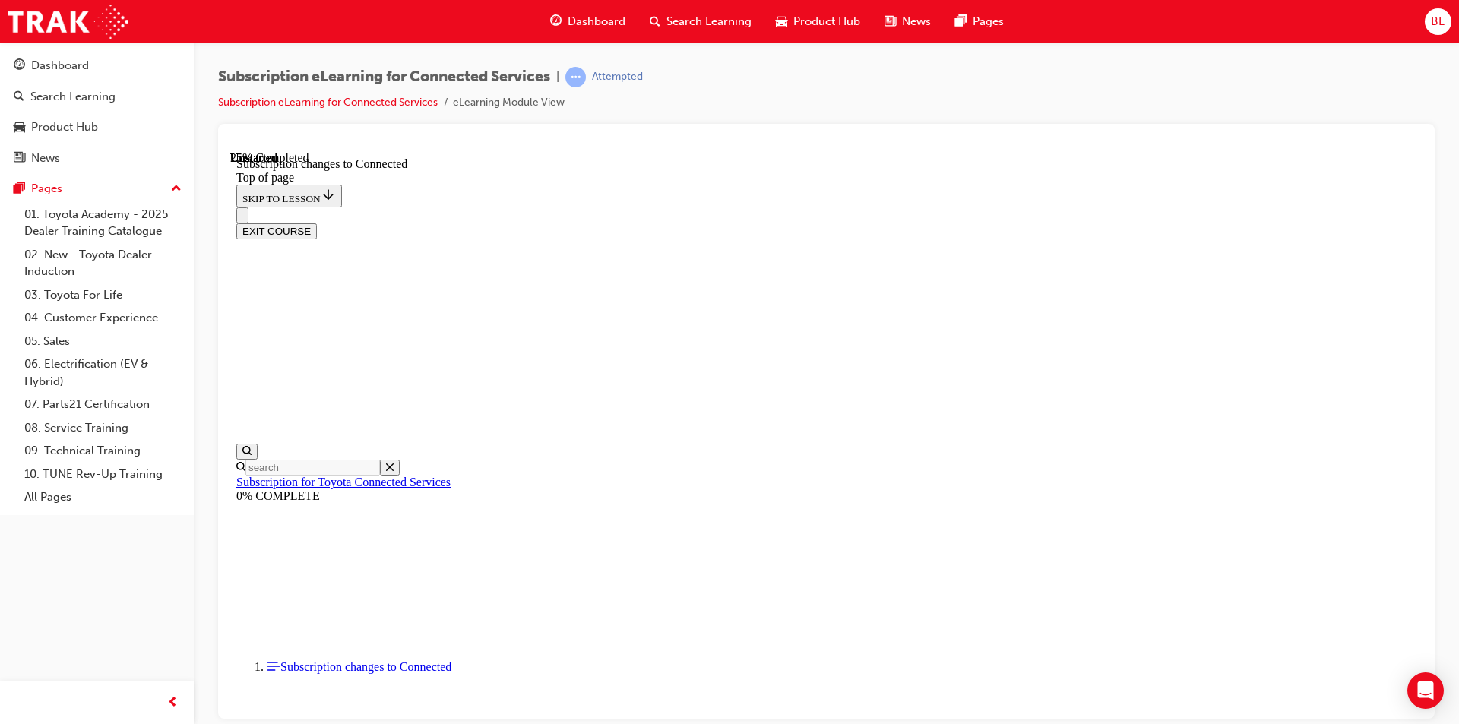
scroll to position [798, 0]
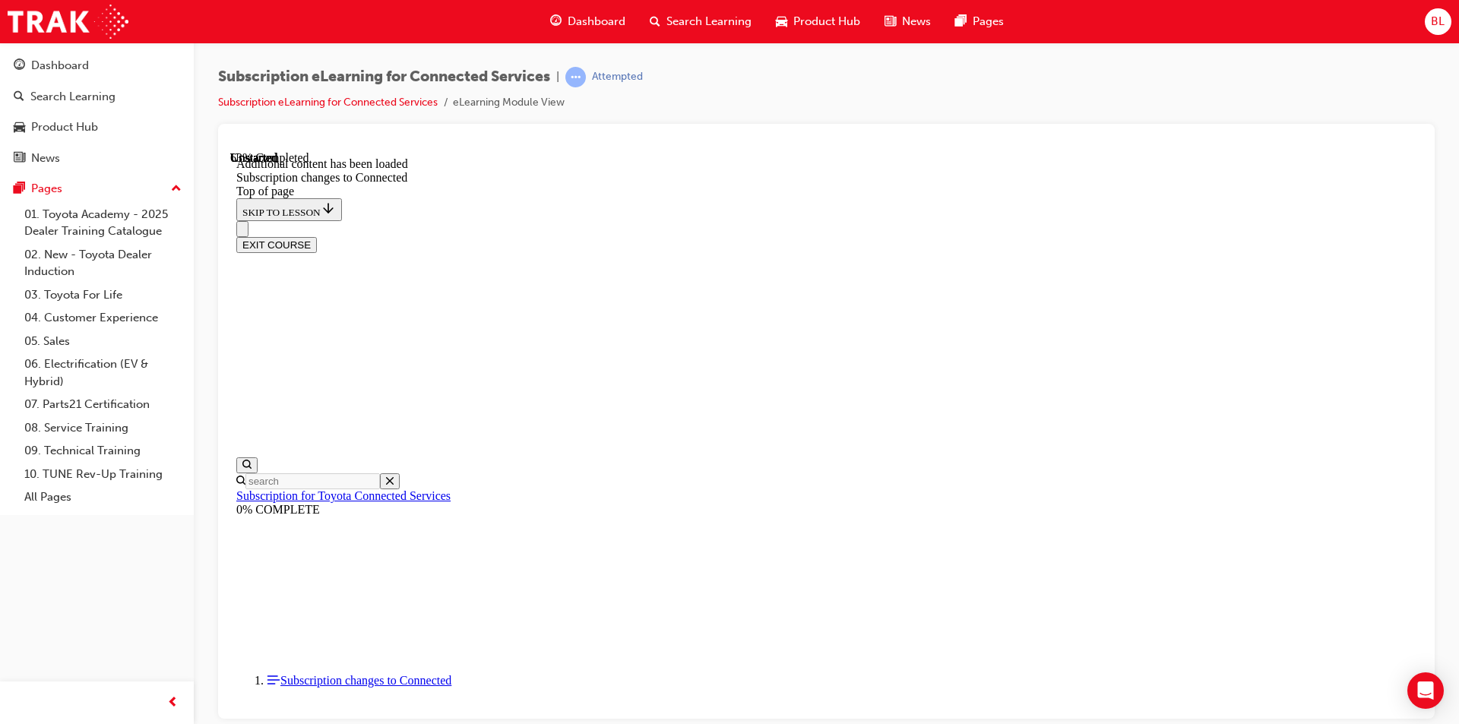
scroll to position [1813, 0]
